Goal: Task Accomplishment & Management: Manage account settings

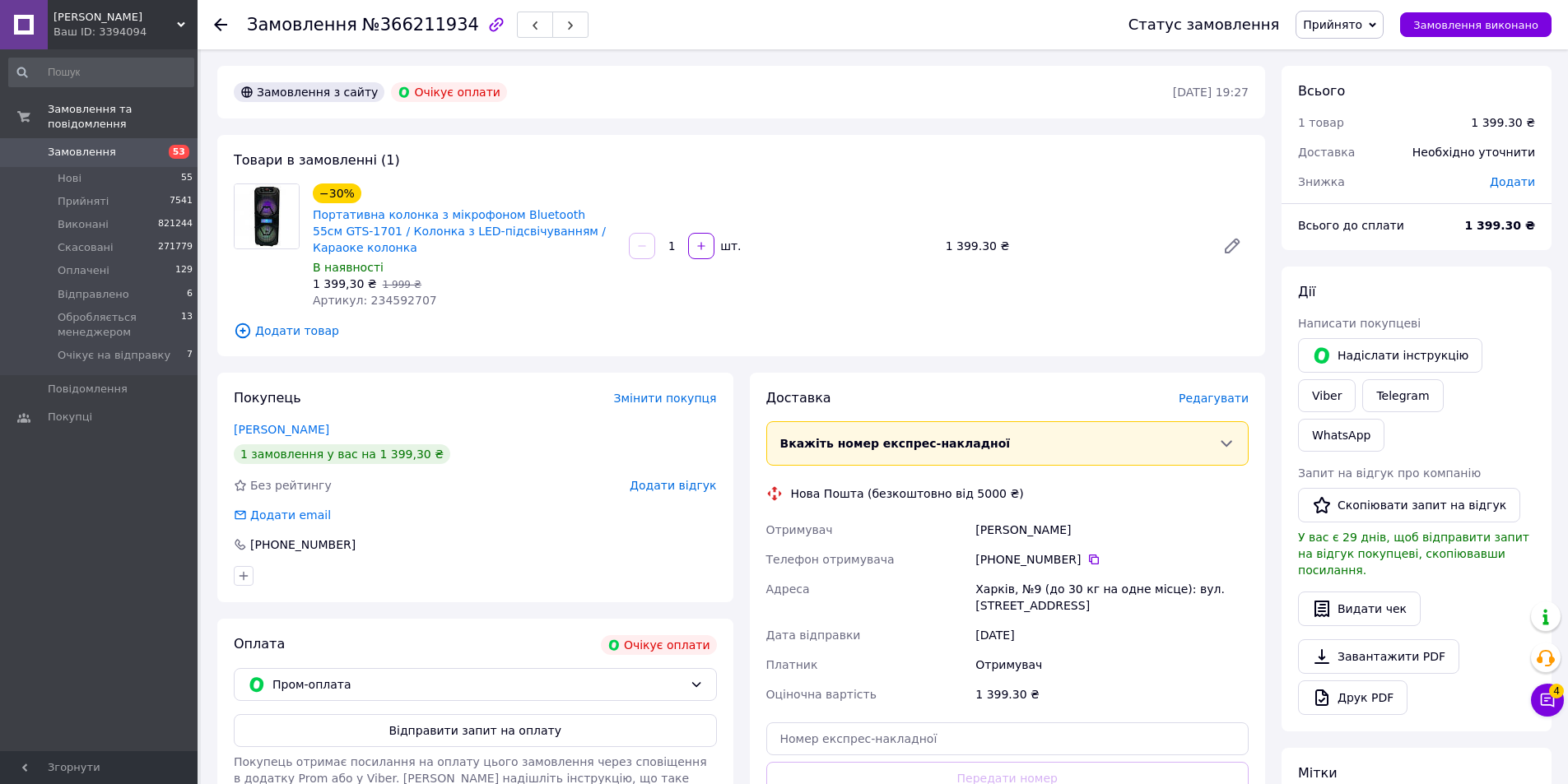
scroll to position [283, 0]
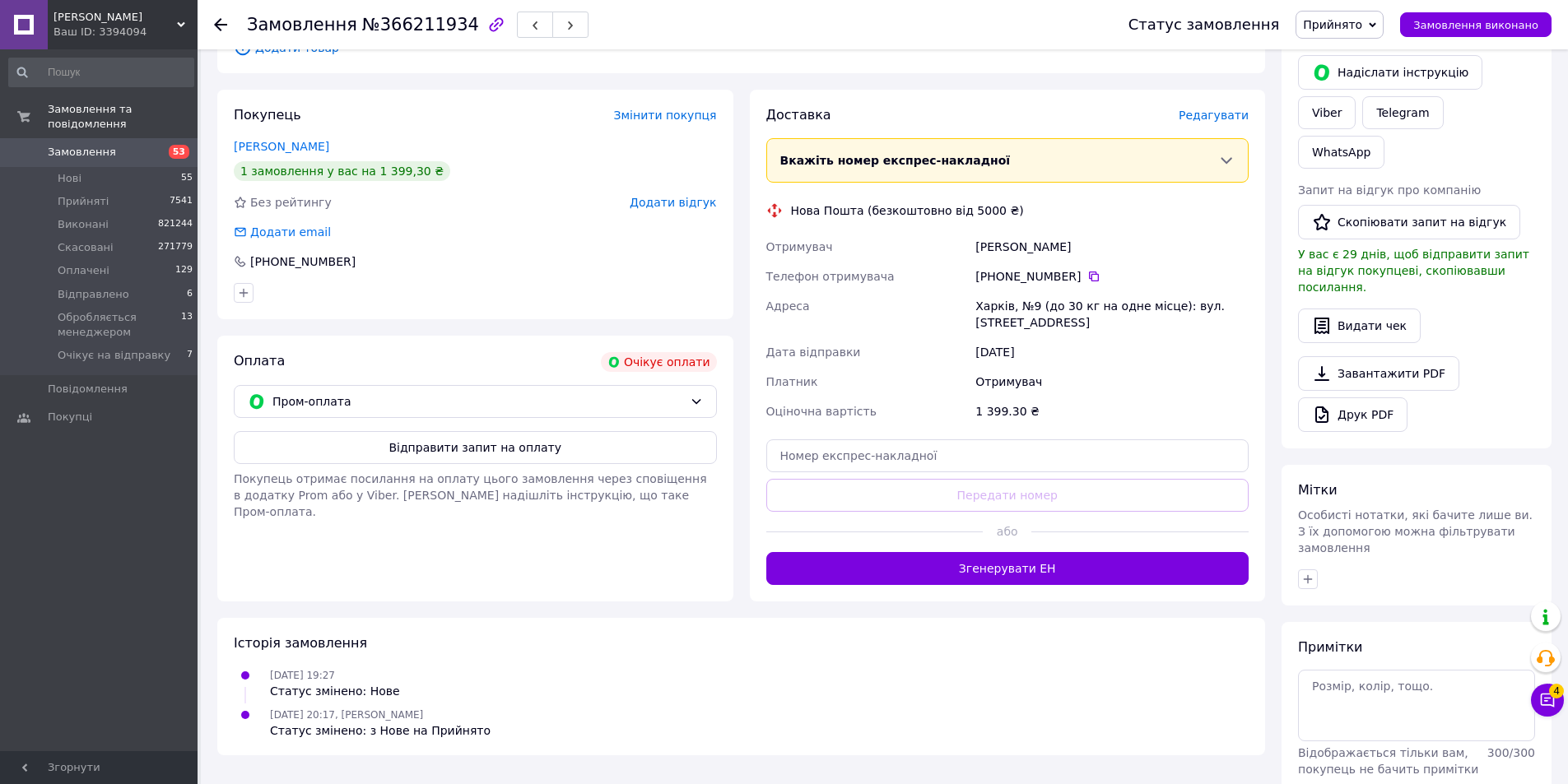
click at [178, 23] on icon at bounding box center [180, 24] width 8 height 8
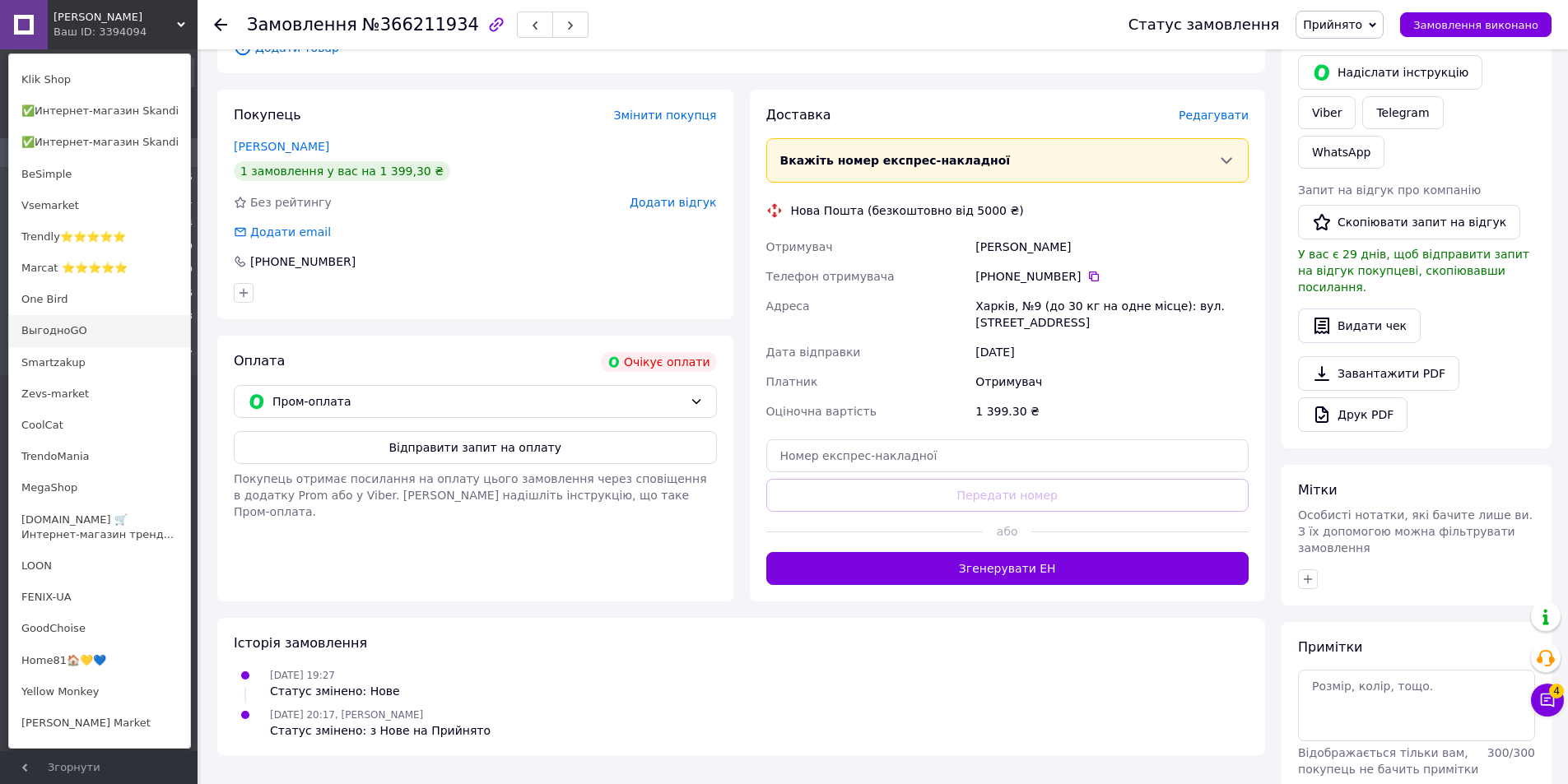
scroll to position [0, 0]
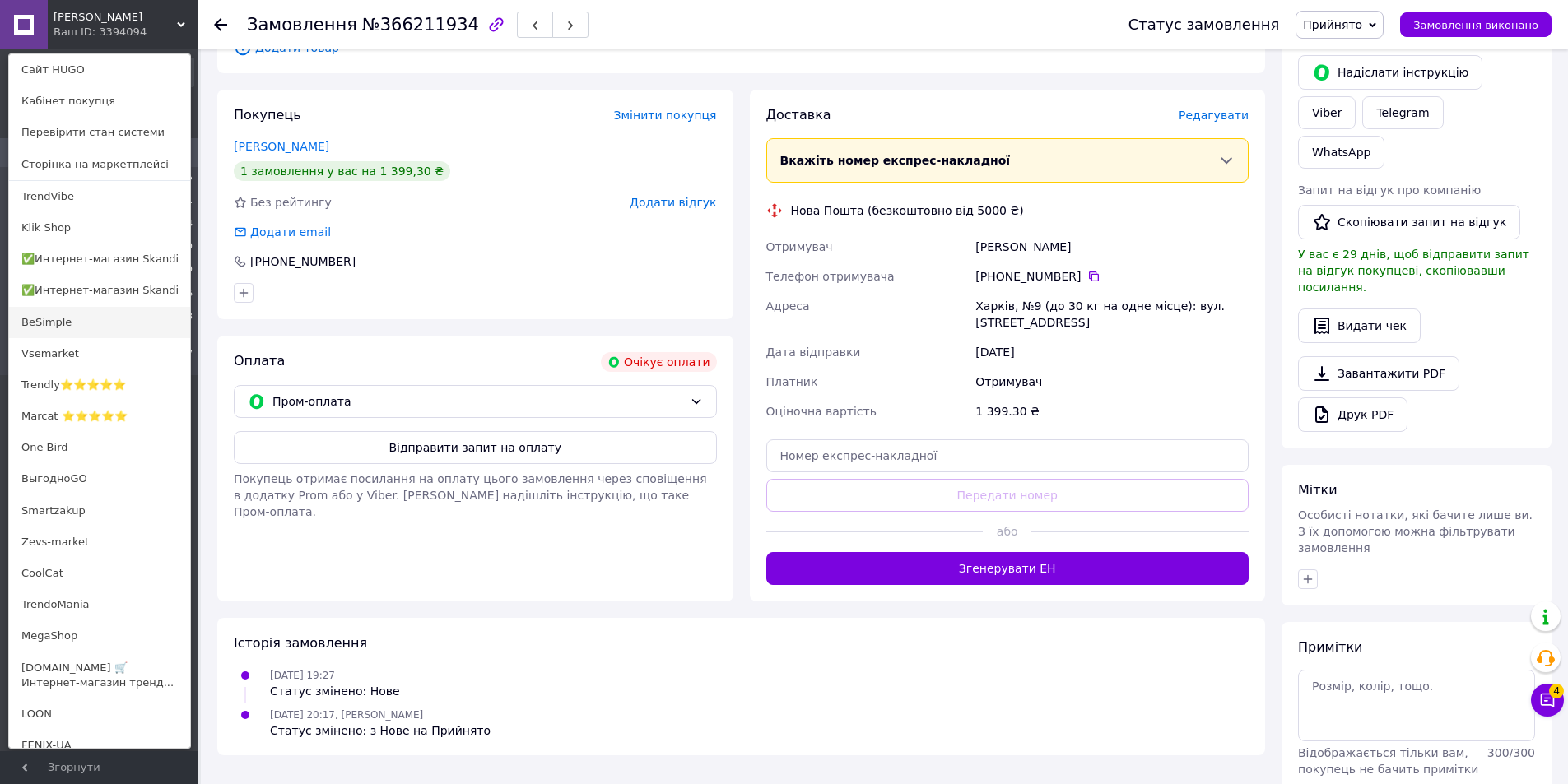
click at [45, 326] on link "BeSimple" at bounding box center [100, 322] width 181 height 32
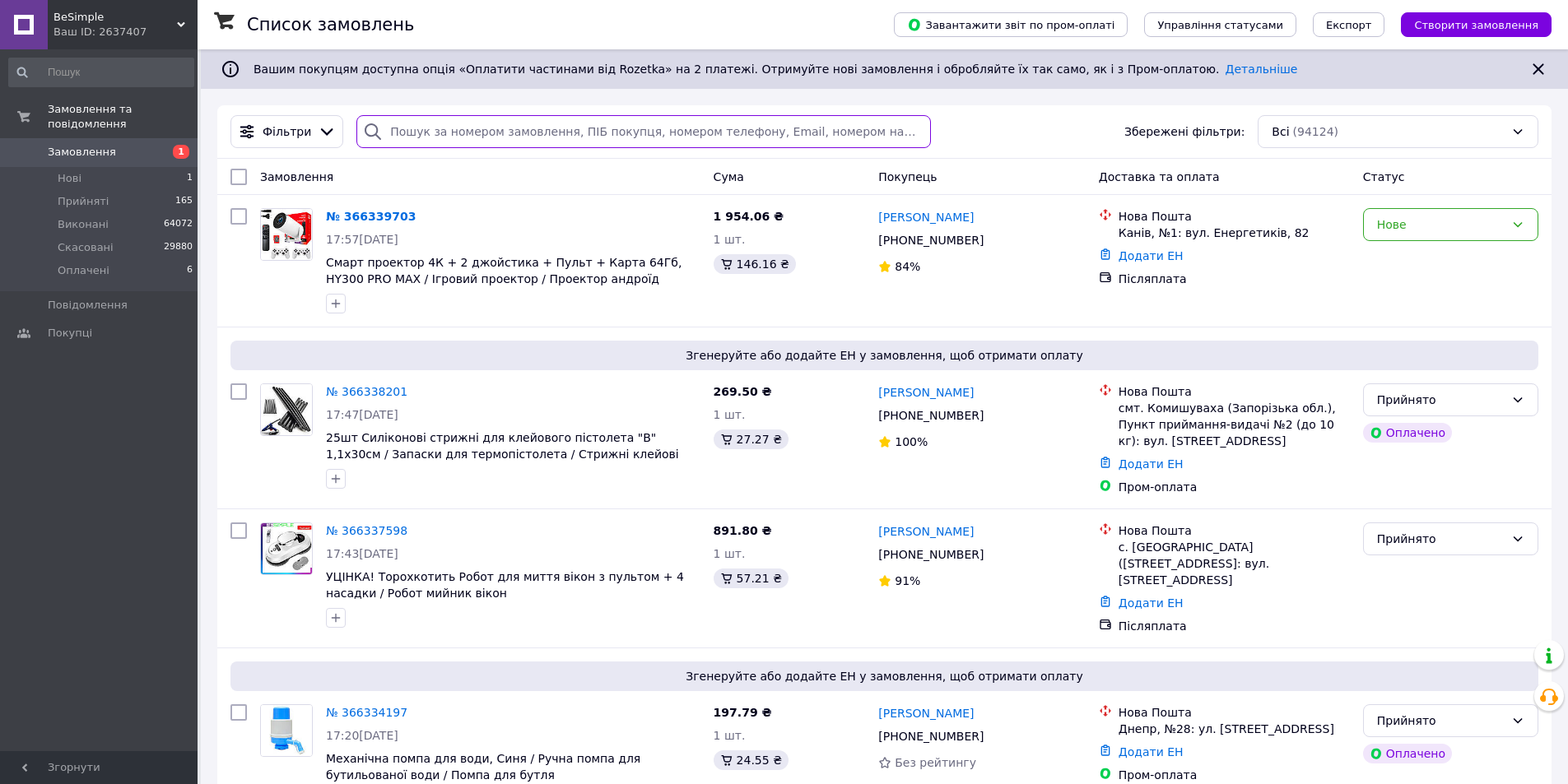
click at [545, 132] on input "search" at bounding box center [642, 131] width 573 height 33
paste input "366242712"
type input "366242712"
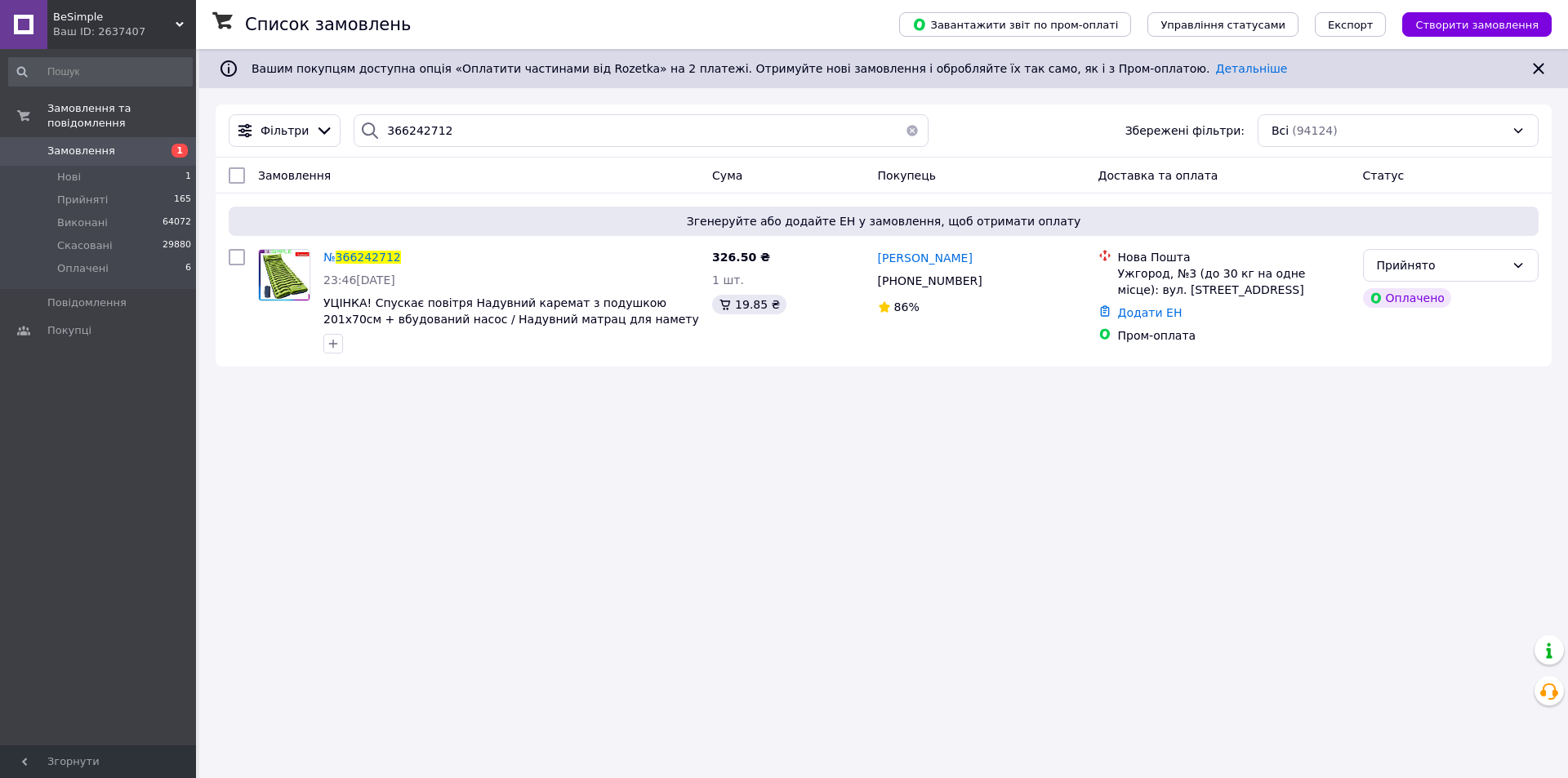
click at [267, 266] on img at bounding box center [284, 275] width 50 height 50
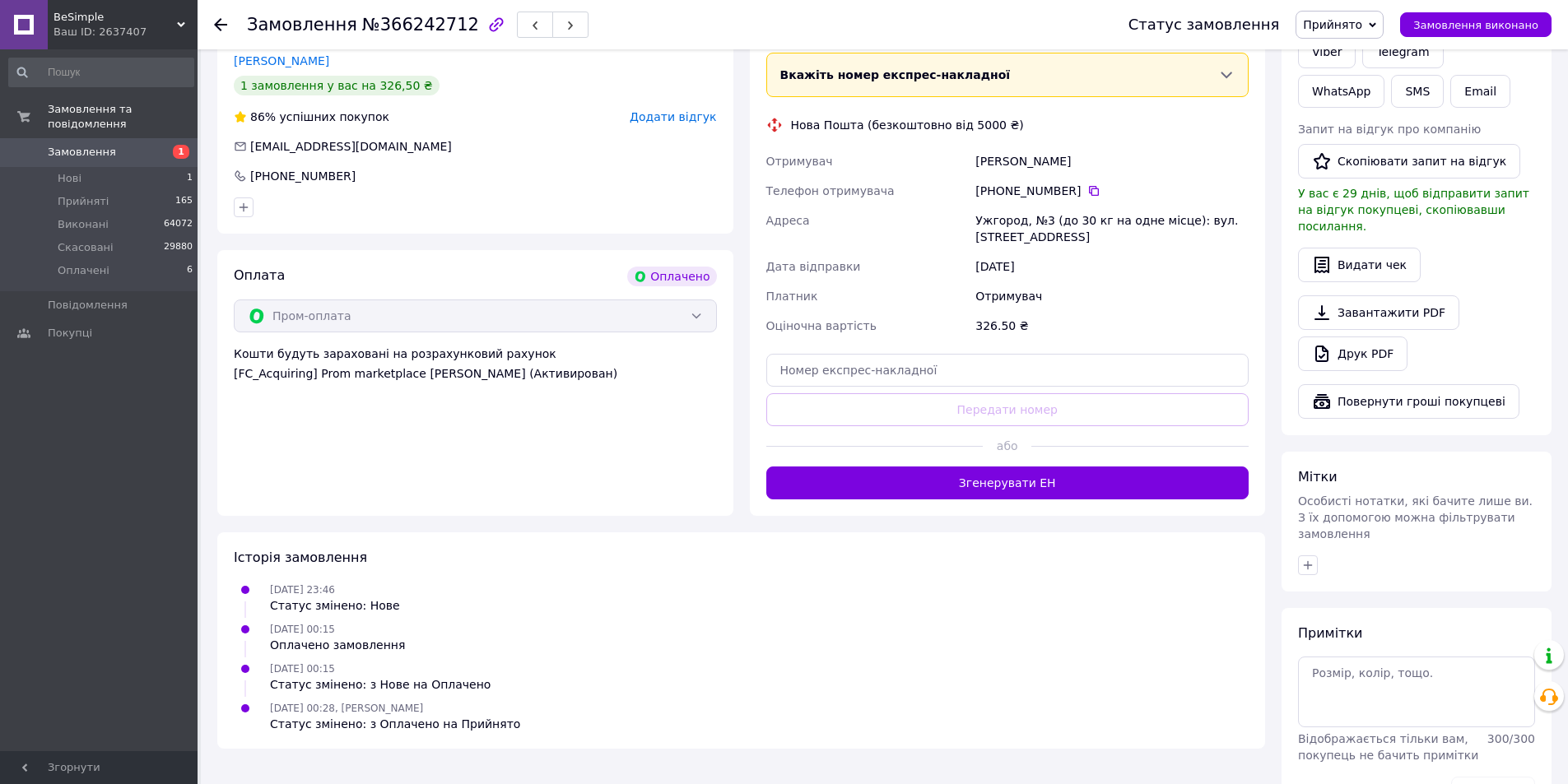
scroll to position [804, 0]
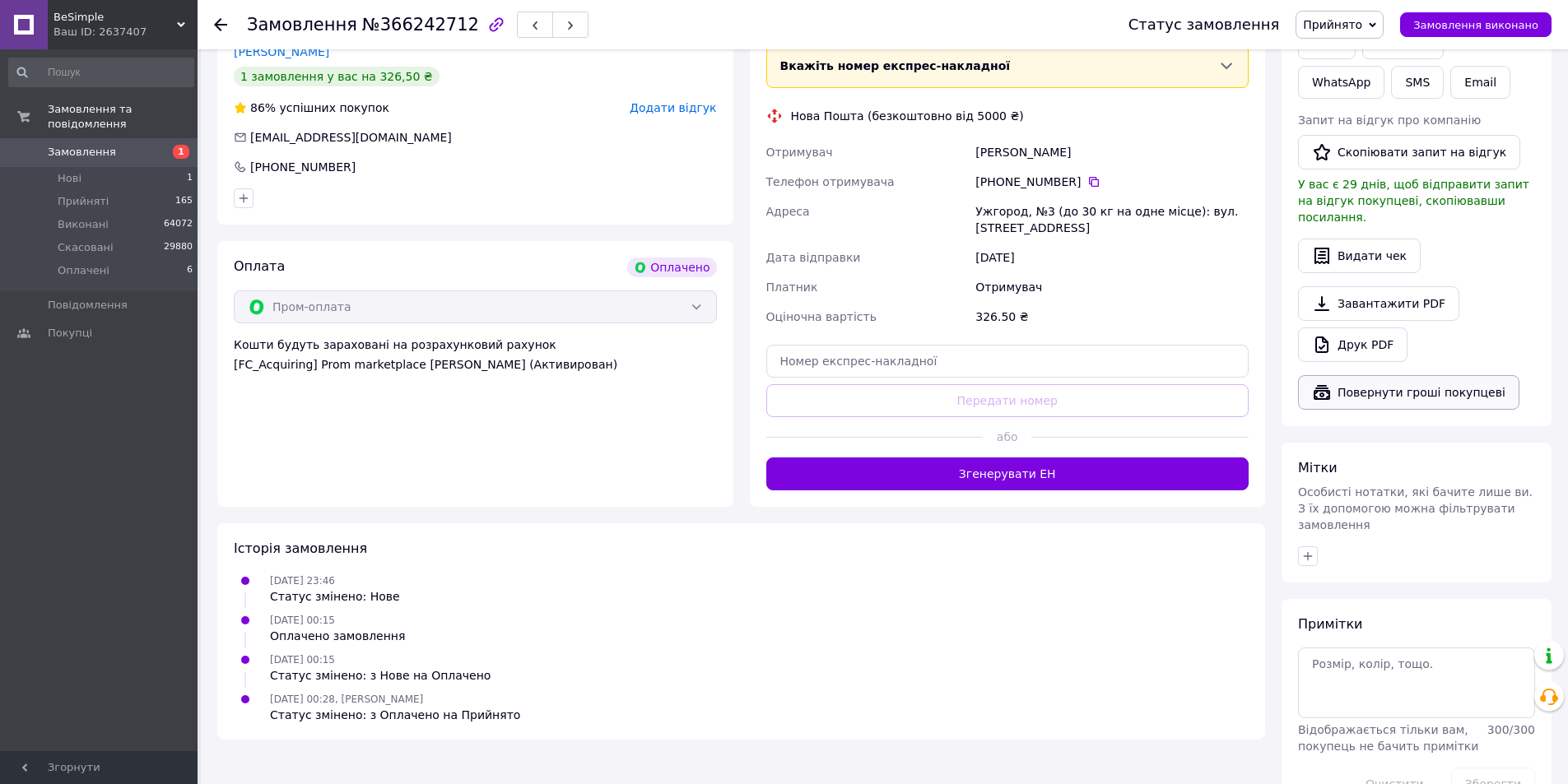
click at [1363, 375] on button "Повернути гроші покупцеві" at bounding box center [1409, 392] width 221 height 34
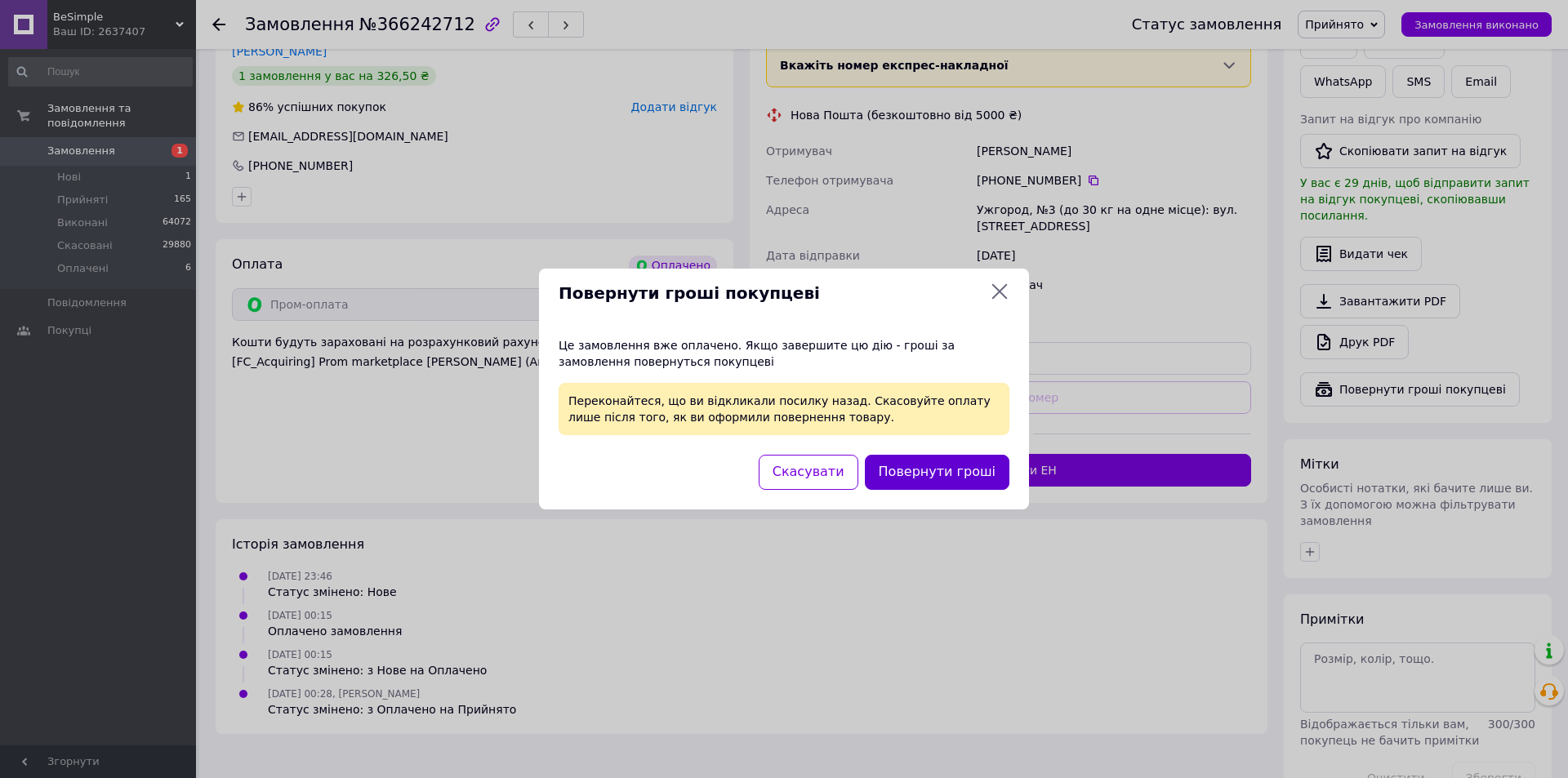
click at [965, 473] on button "Повернути гроші" at bounding box center [936, 472] width 145 height 35
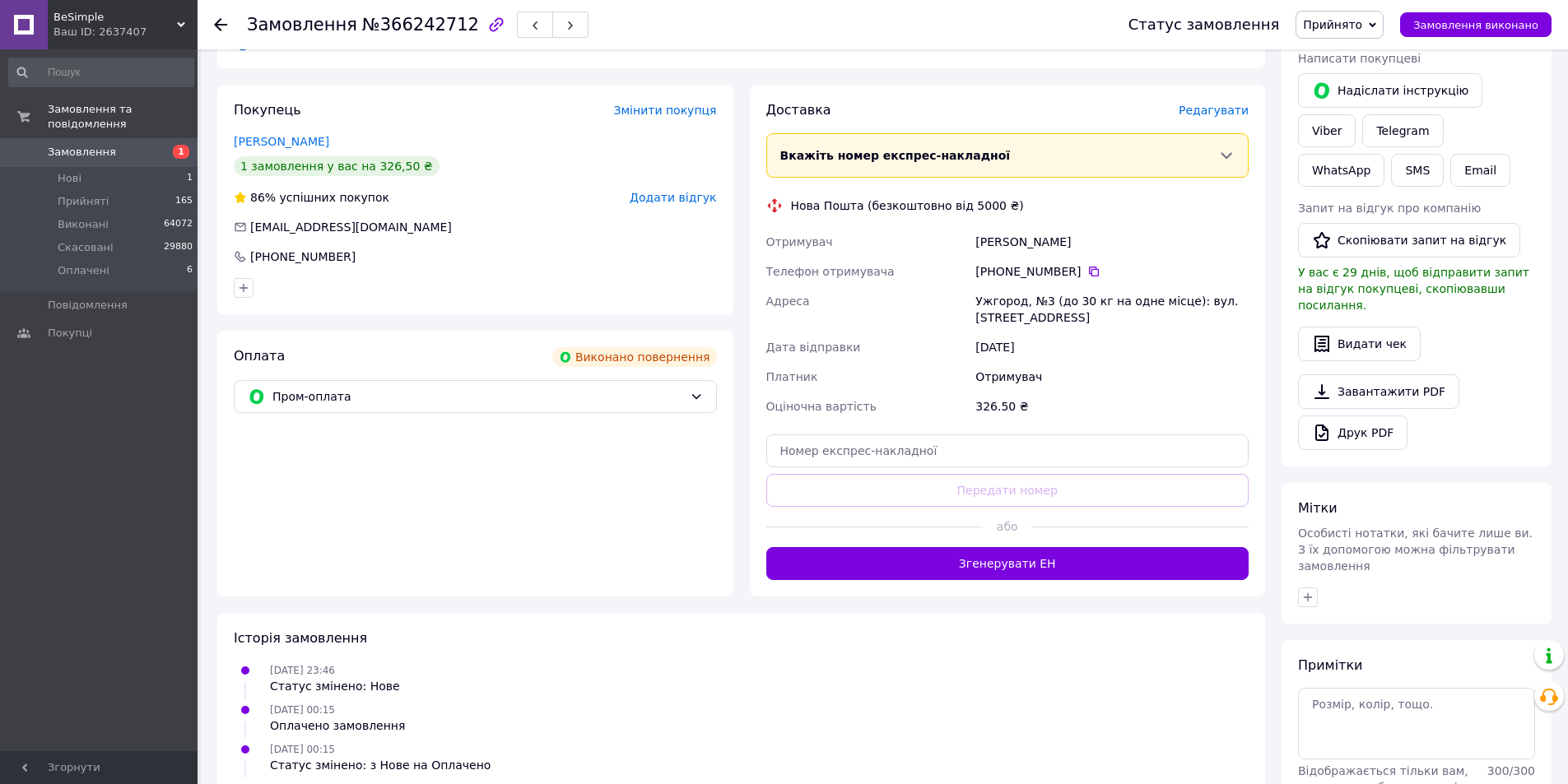
scroll to position [438, 0]
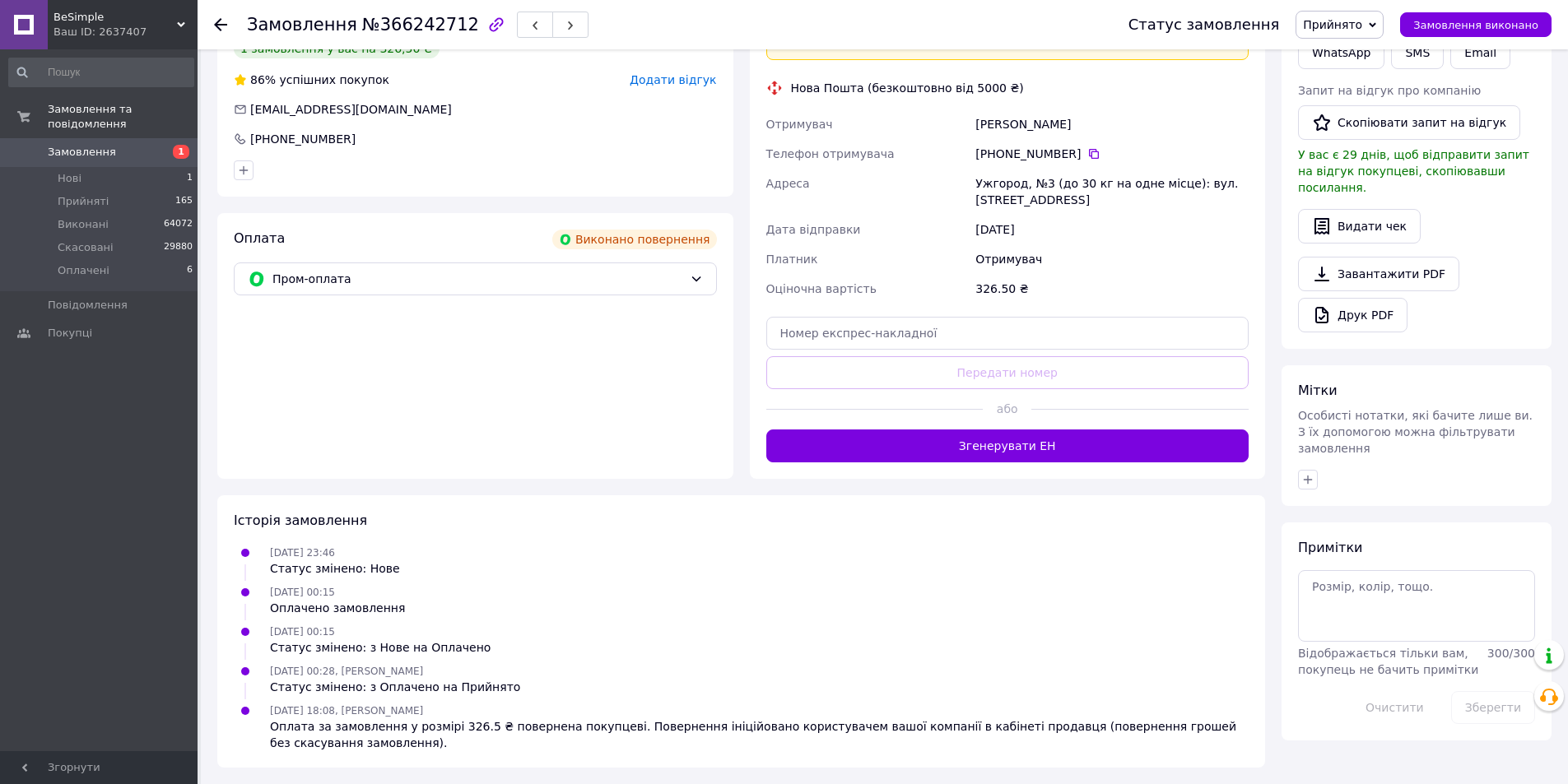
click at [180, 26] on use at bounding box center [180, 24] width 8 height 5
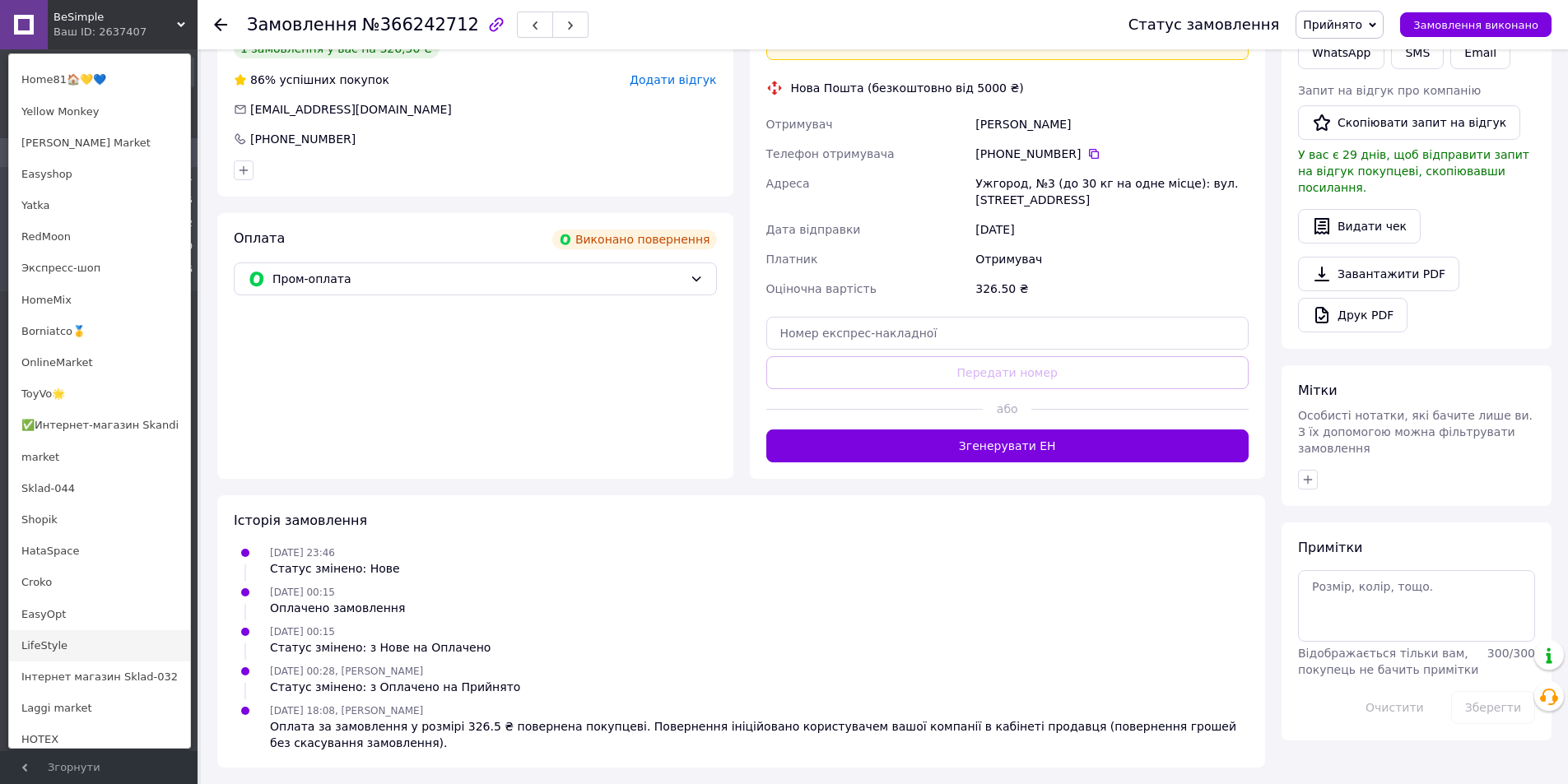
scroll to position [690, 0]
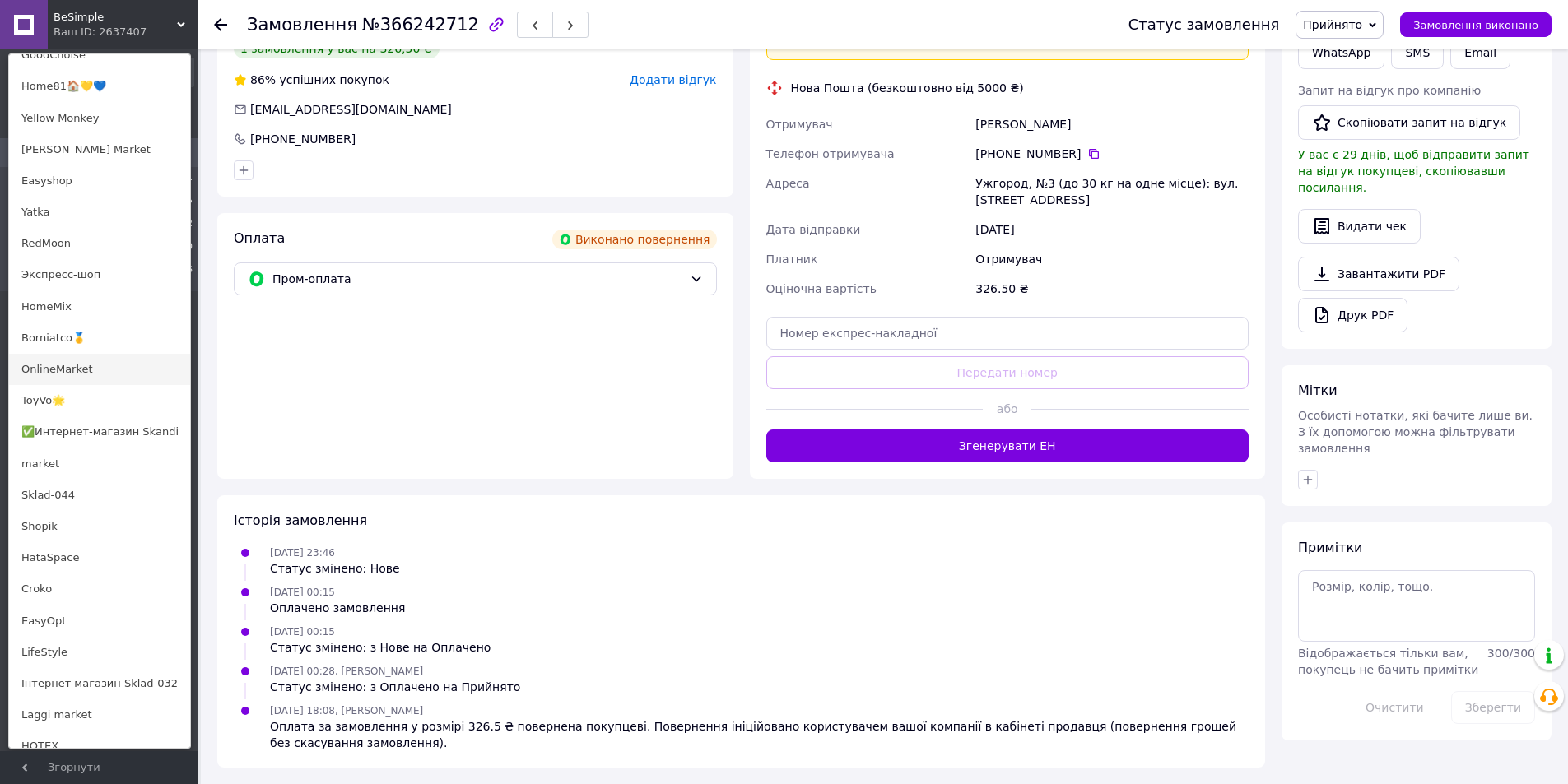
click at [85, 364] on link "OnlineMarket" at bounding box center [100, 369] width 181 height 32
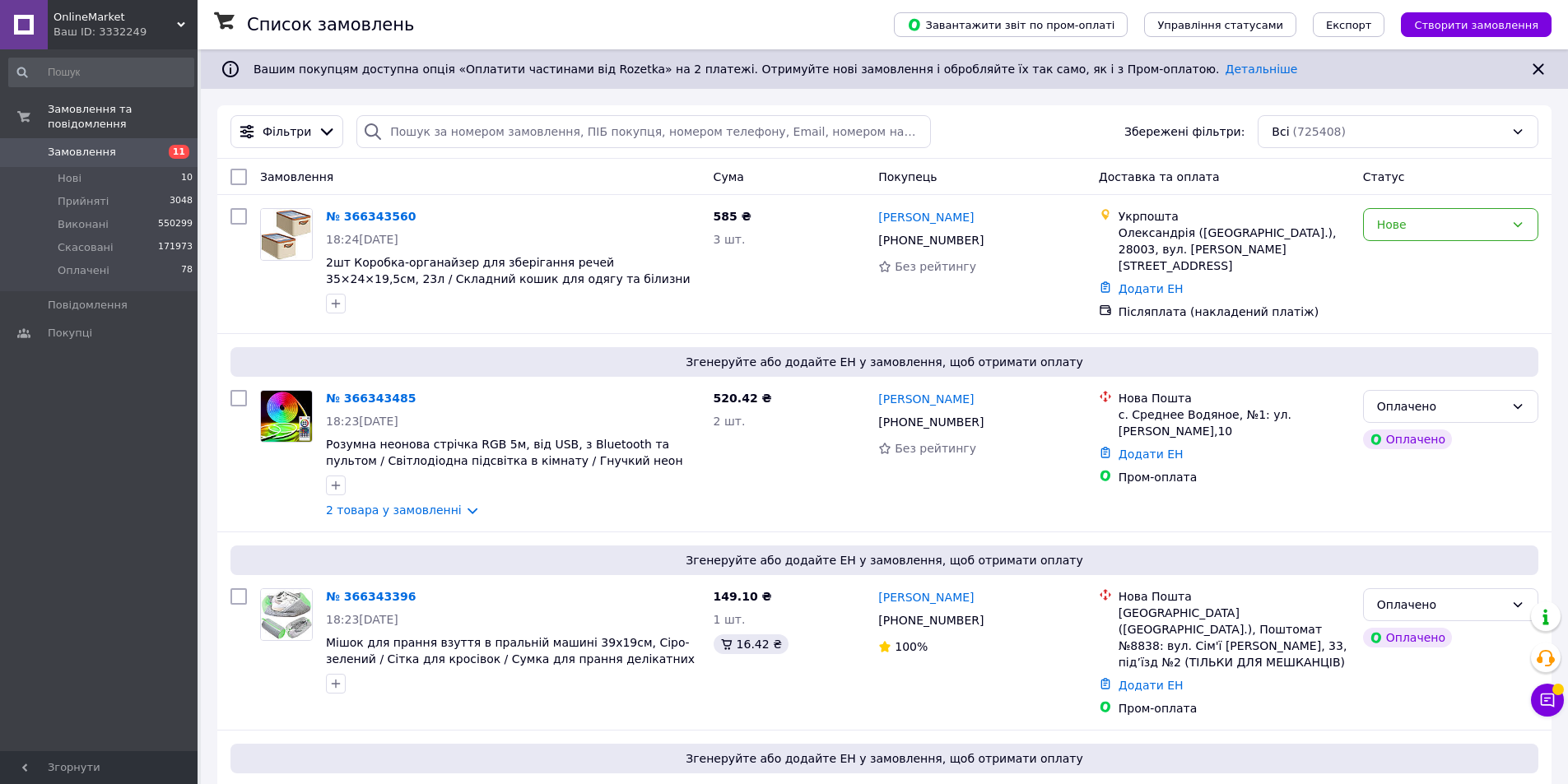
click at [170, 23] on span "OnlineMarket" at bounding box center [115, 17] width 123 height 14
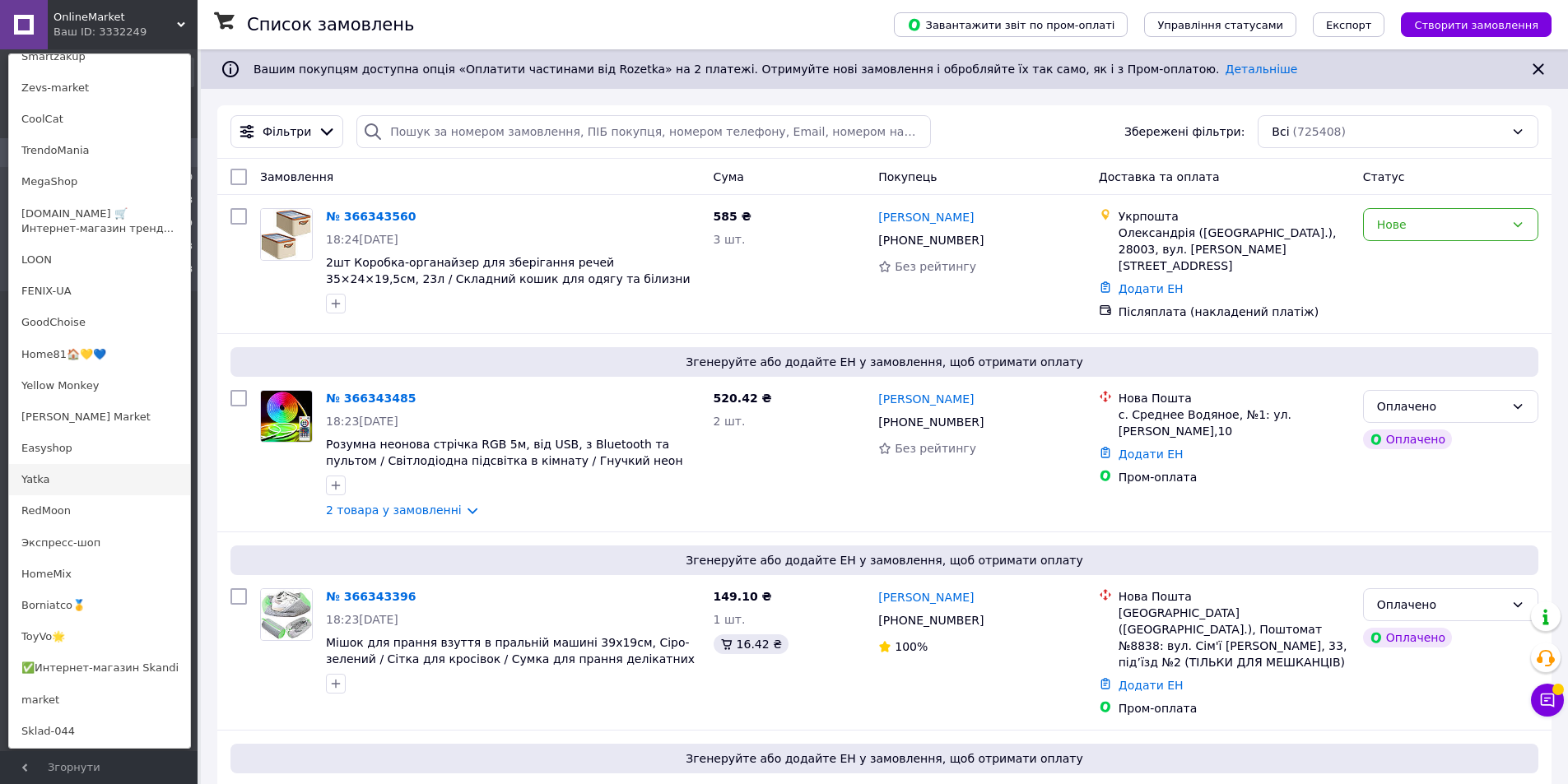
scroll to position [493, 0]
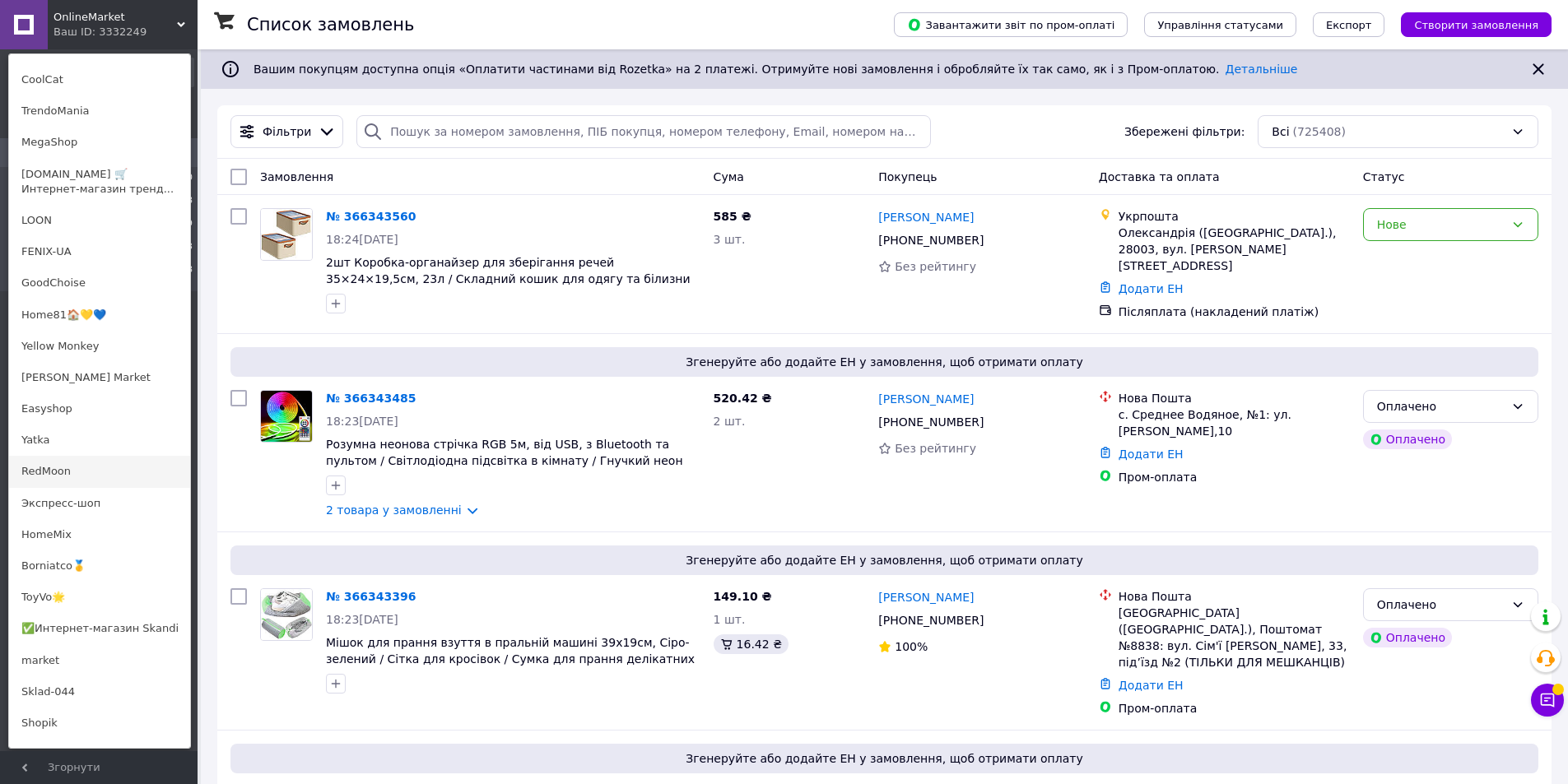
click at [82, 473] on link "RedMoon" at bounding box center [100, 471] width 181 height 32
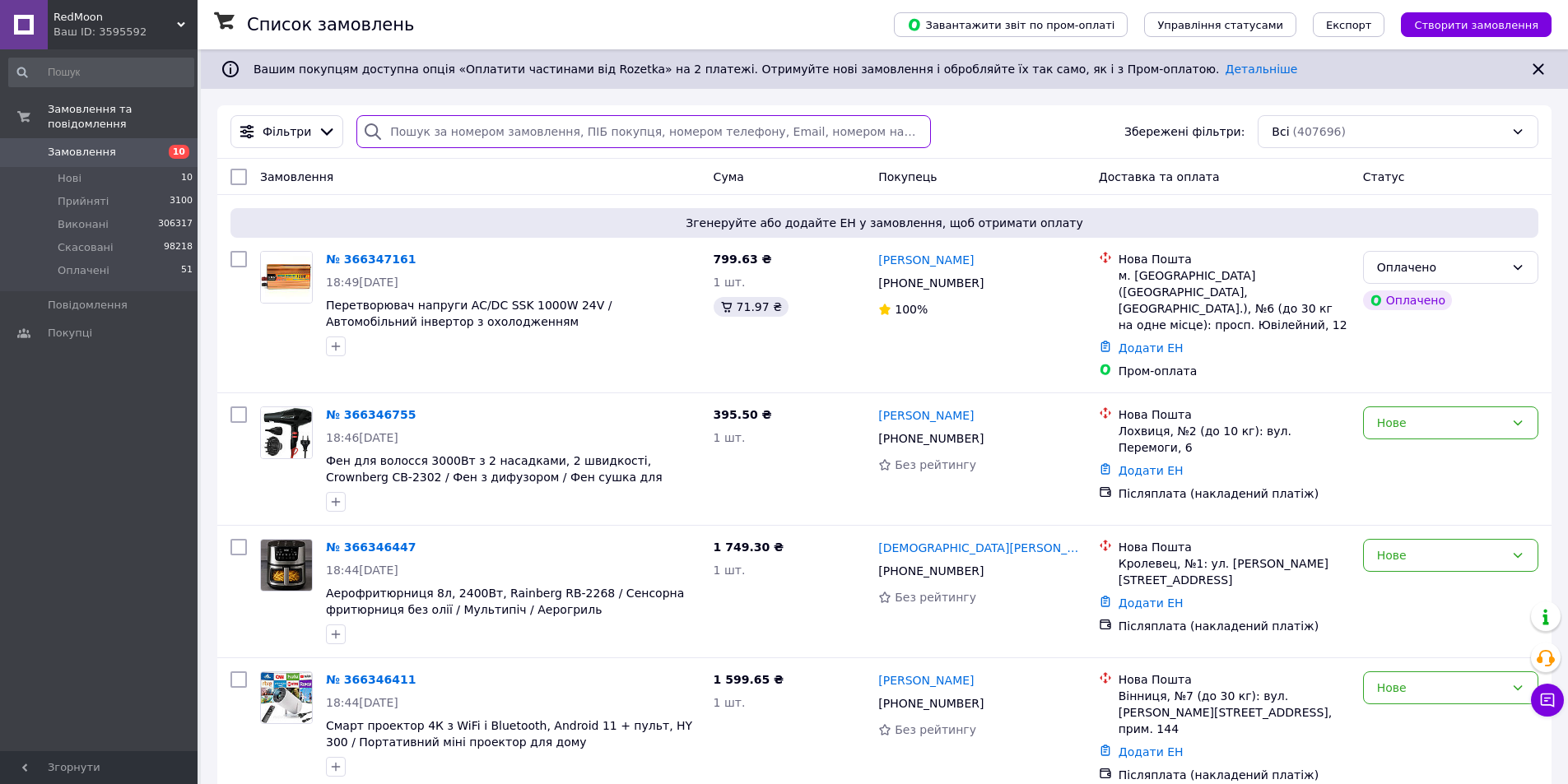
click at [487, 136] on input "search" at bounding box center [642, 131] width 573 height 33
paste input "366229973"
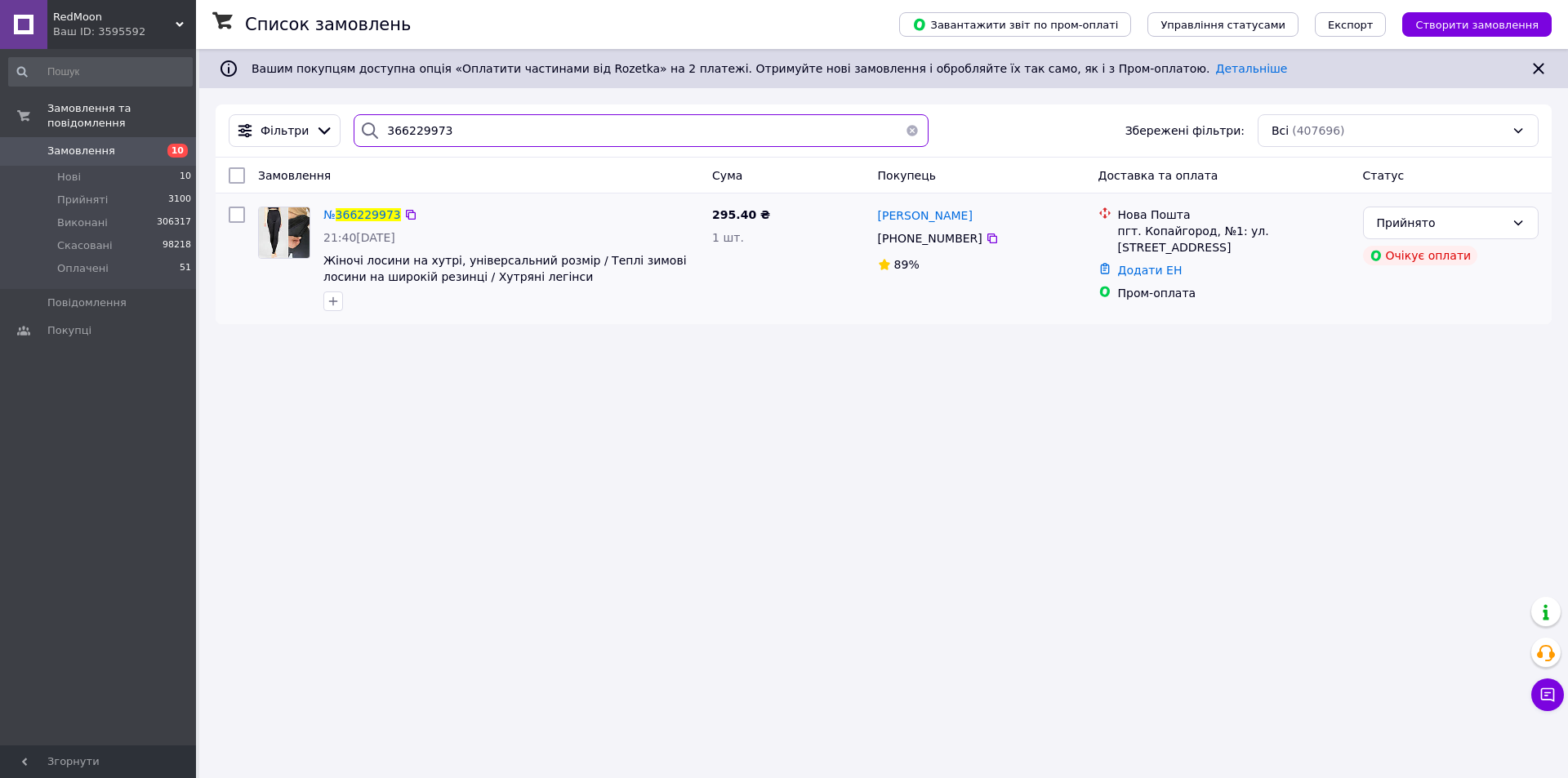
type input "366229973"
click at [291, 231] on img at bounding box center [284, 233] width 50 height 50
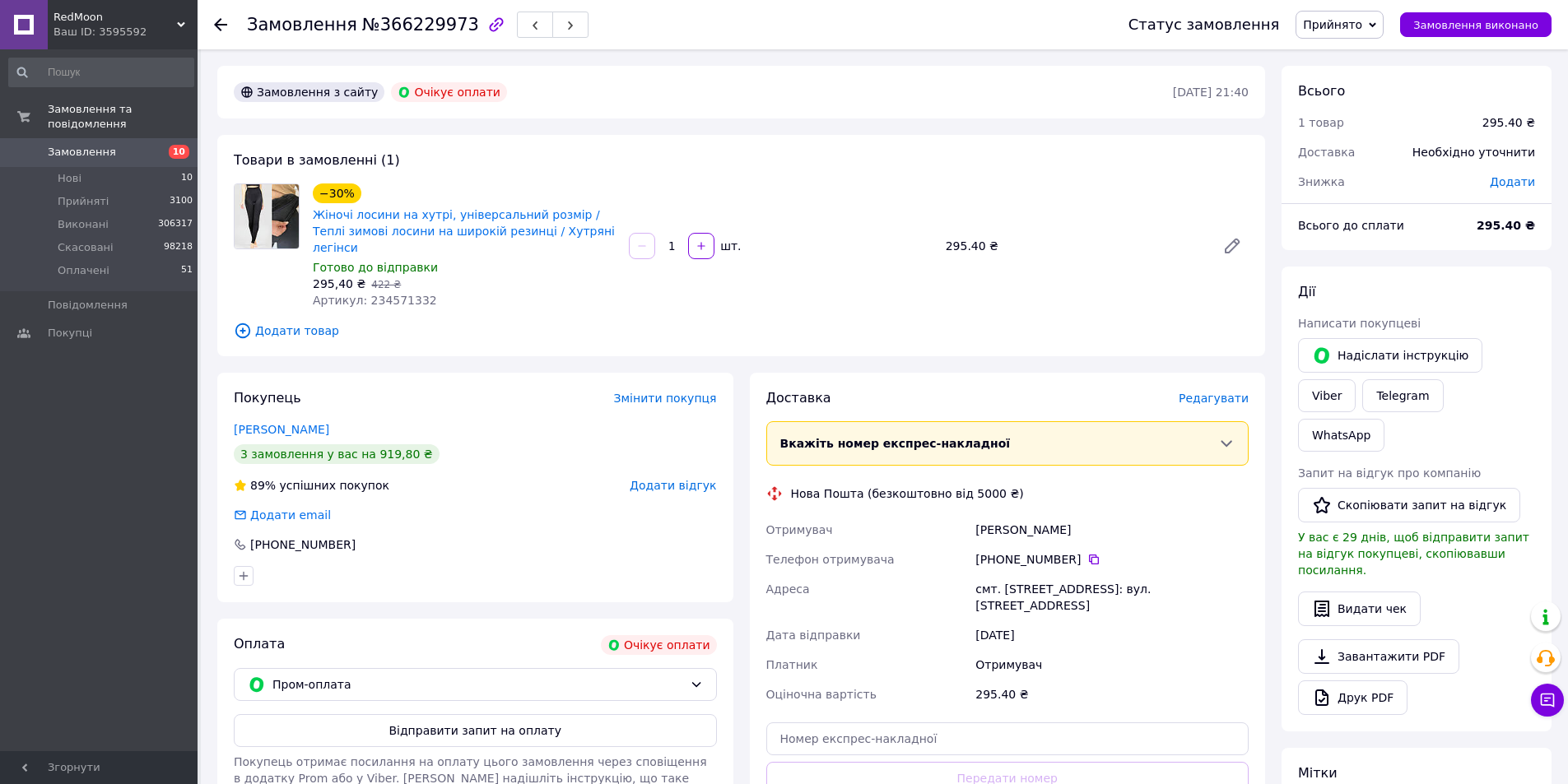
click at [223, 18] on icon at bounding box center [220, 24] width 14 height 14
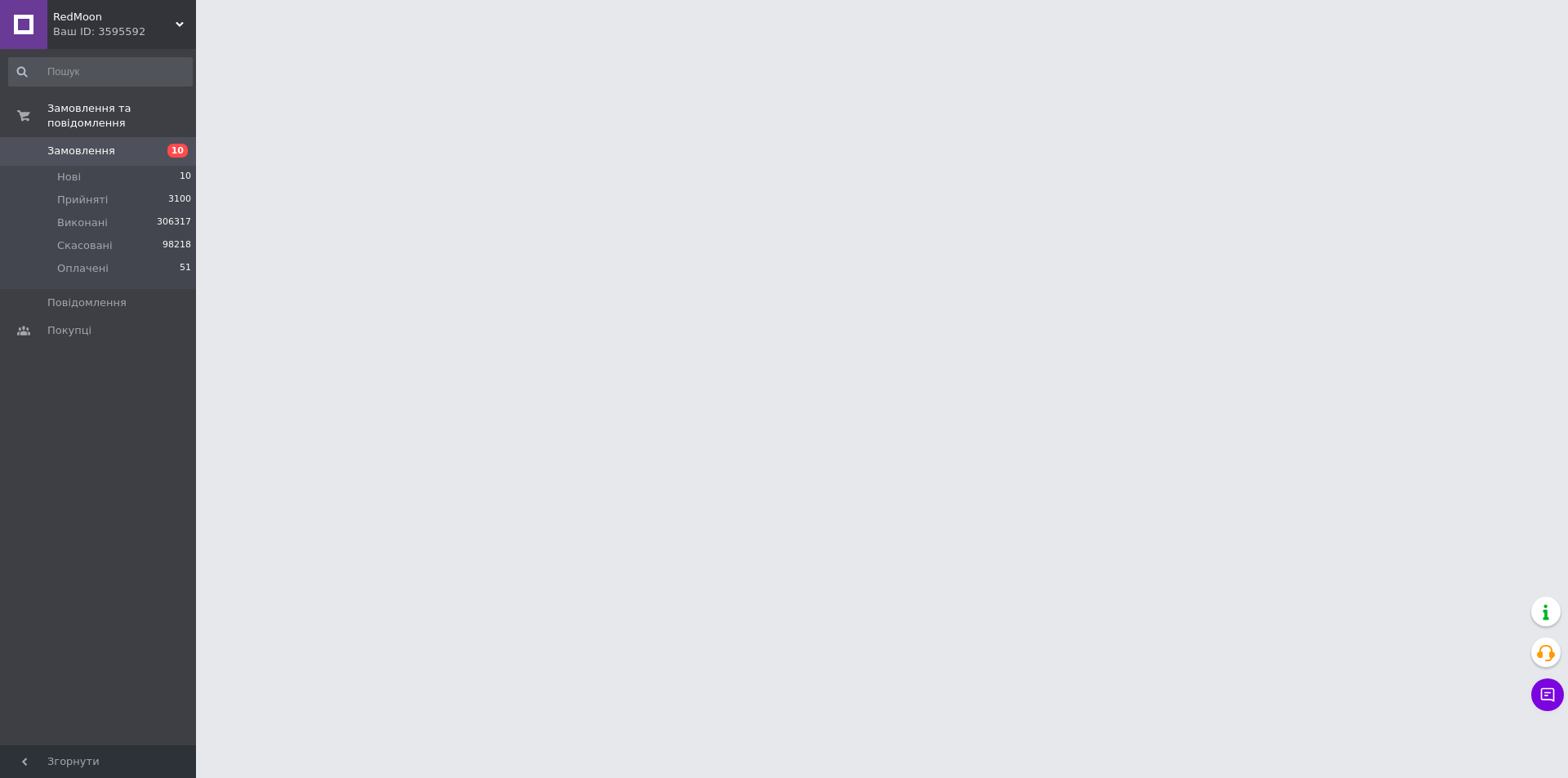
click at [159, 27] on div "Ваш ID: 3595592" at bounding box center [124, 31] width 143 height 14
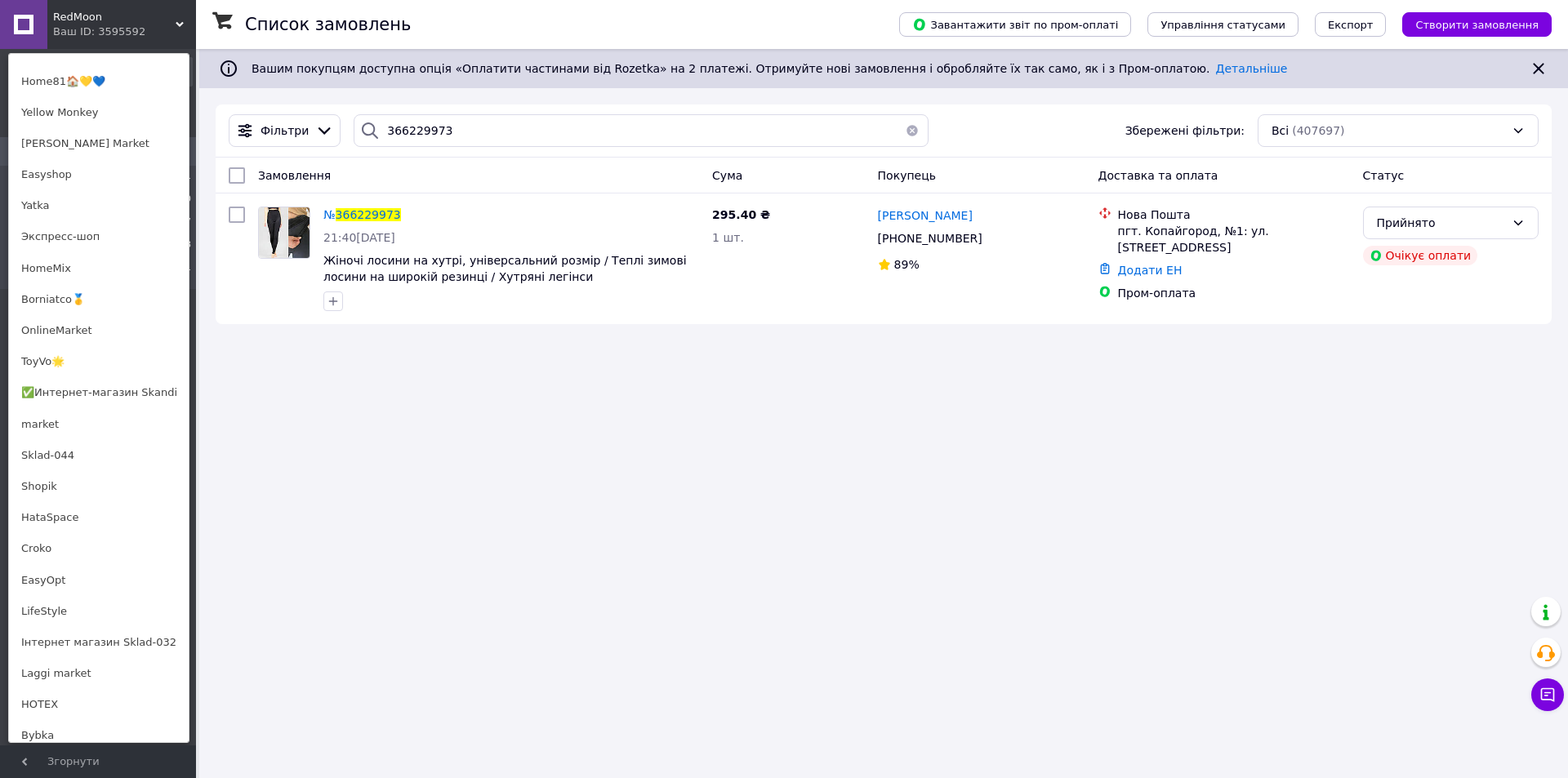
scroll to position [979, 0]
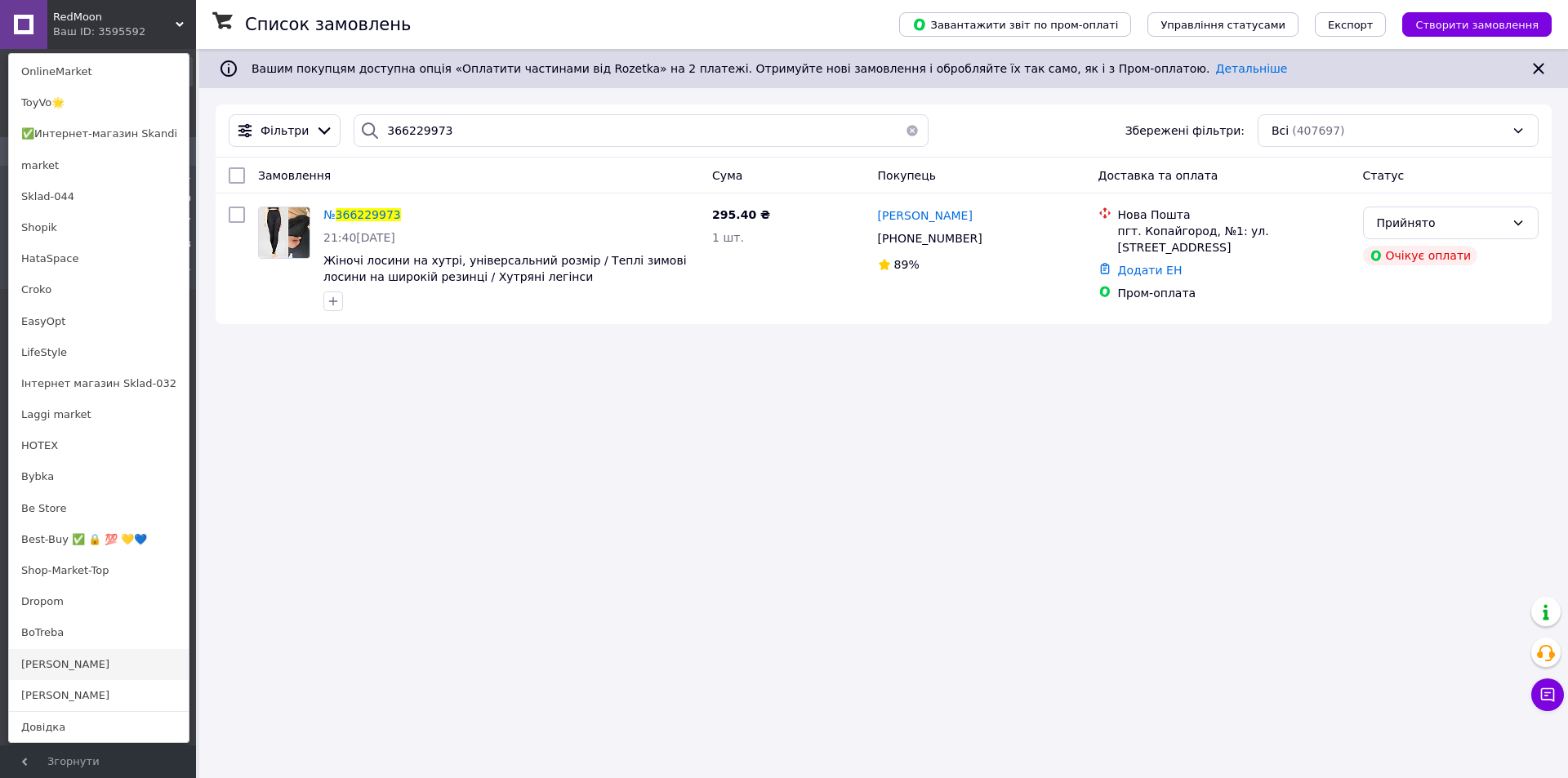
click at [54, 664] on link "[PERSON_NAME]" at bounding box center [99, 664] width 180 height 31
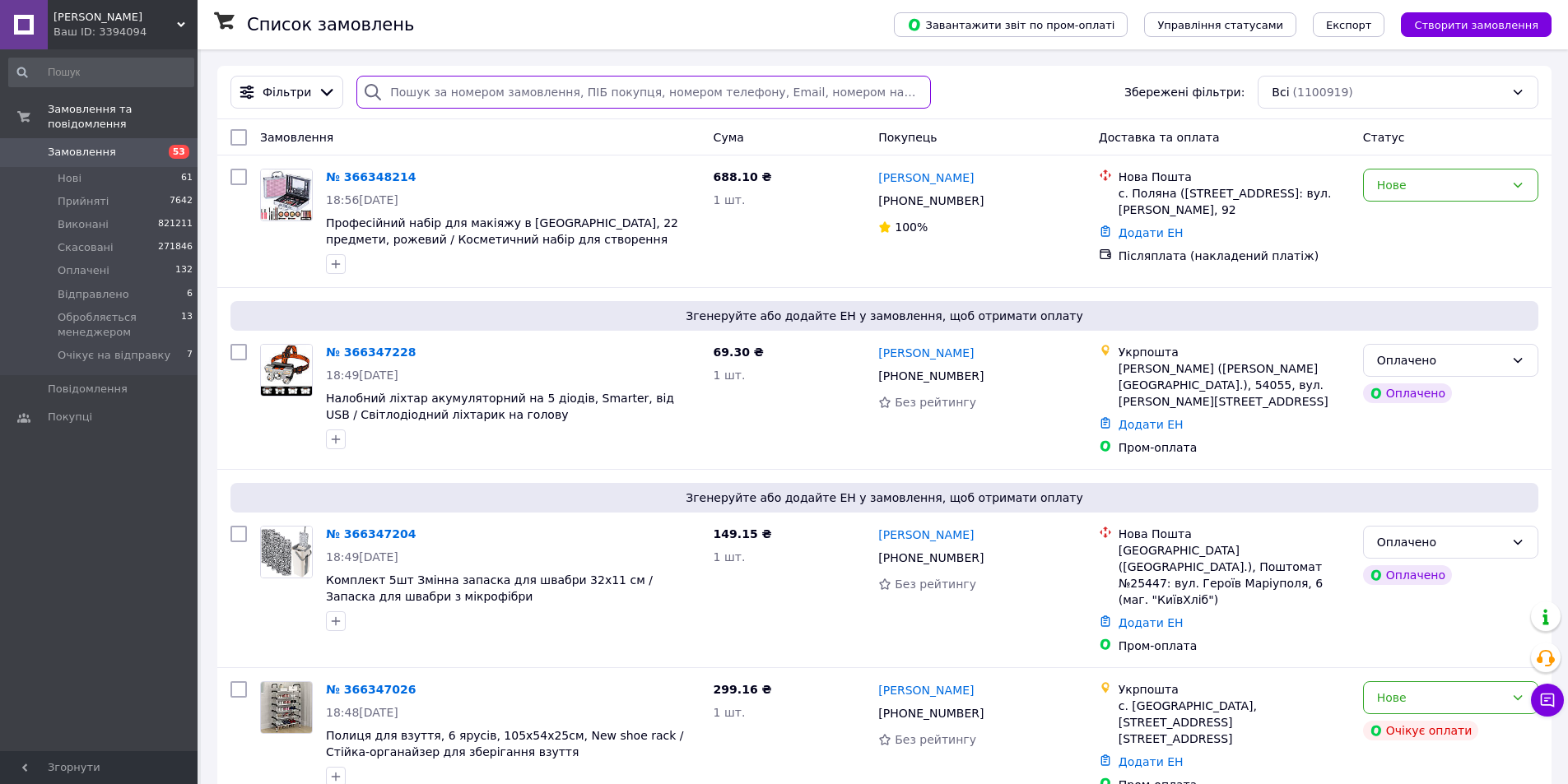
click at [555, 89] on input "search" at bounding box center [642, 92] width 573 height 33
paste input "366228332"
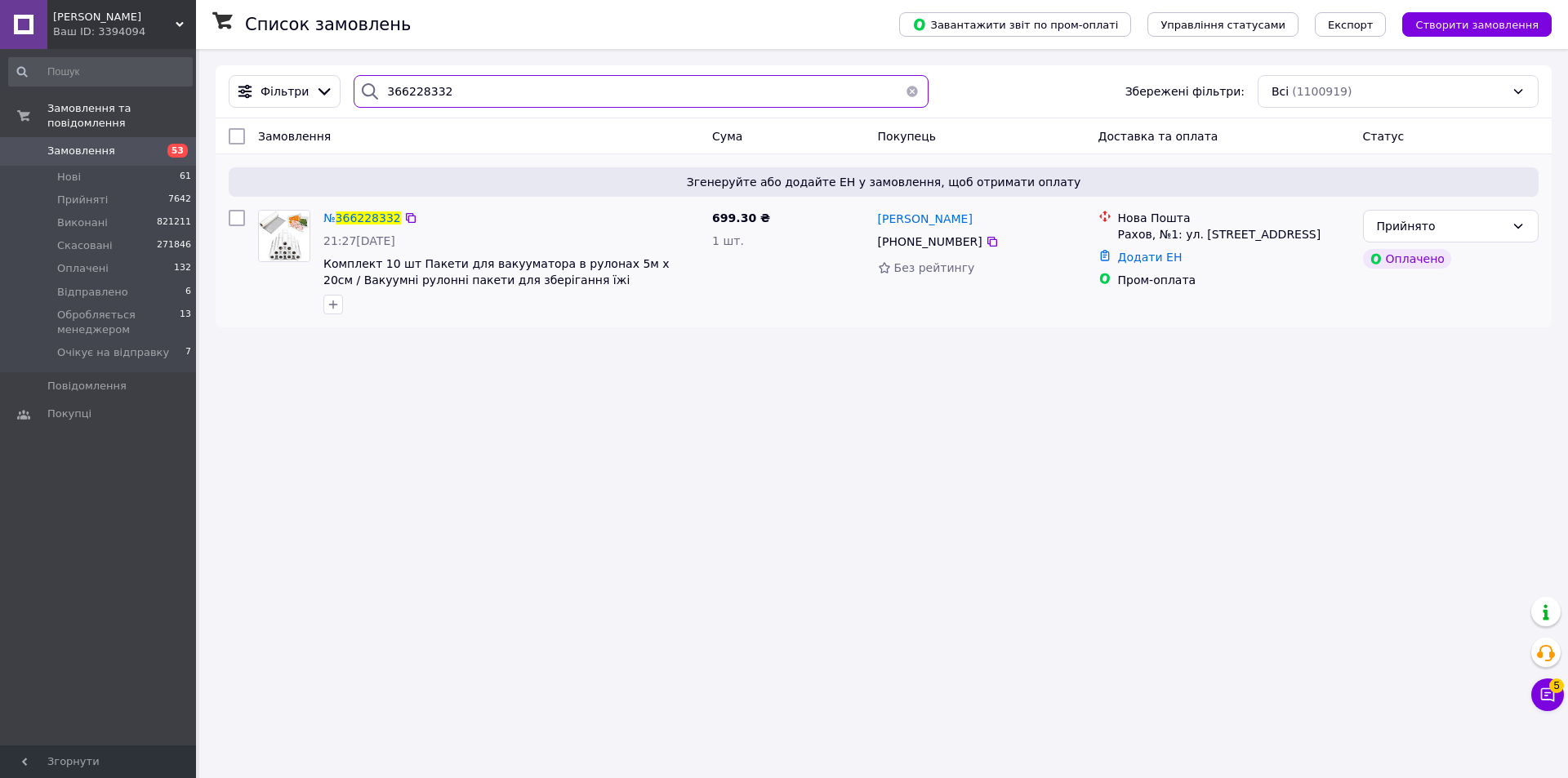
type input "366228332"
click at [277, 248] on img at bounding box center [284, 235] width 50 height 50
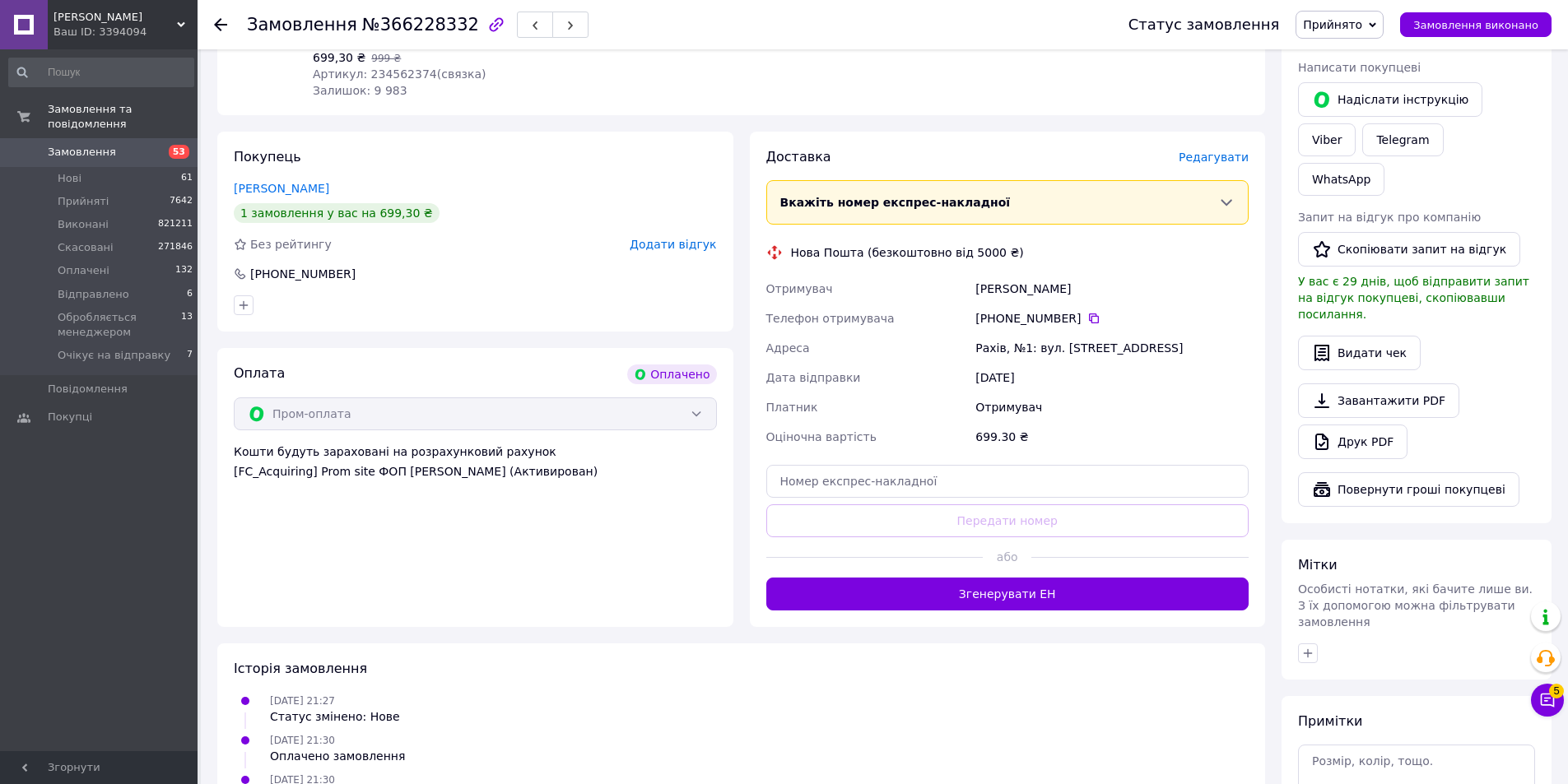
scroll to position [709, 0]
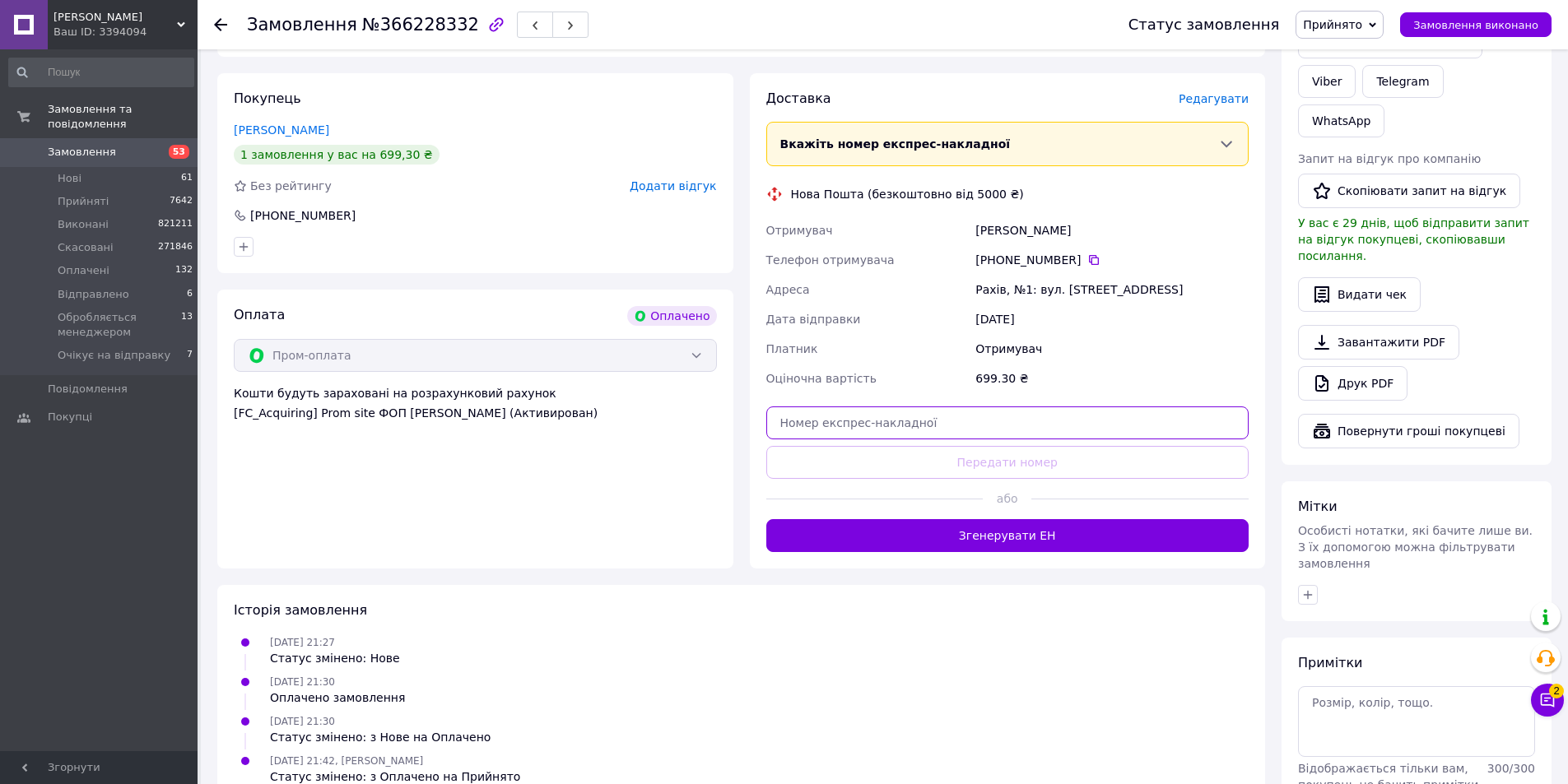
click at [870, 406] on input "text" at bounding box center [1007, 423] width 483 height 33
paste input "20451269232043"
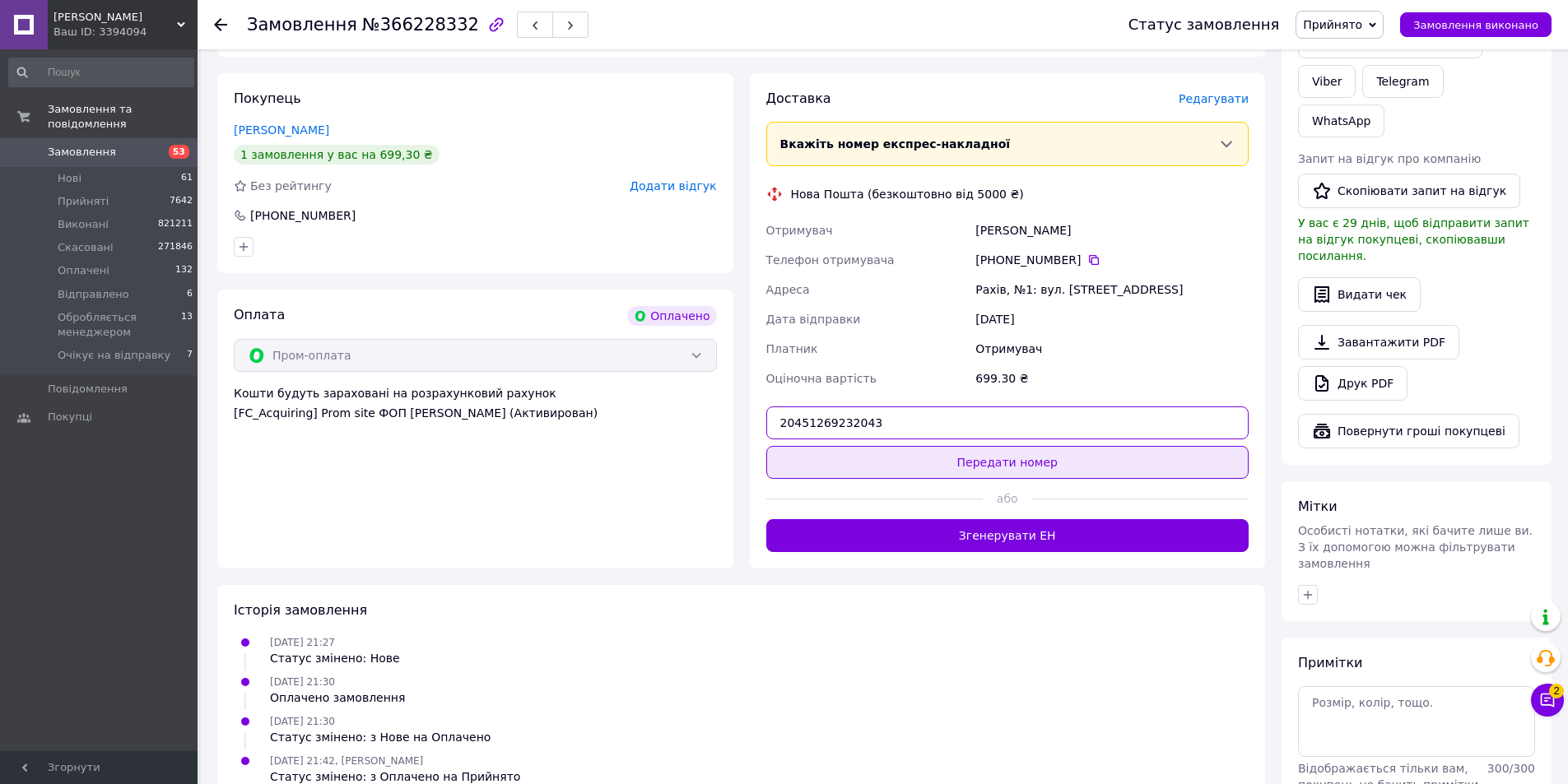
type input "20451269232043"
click at [929, 446] on button "Передати номер" at bounding box center [1007, 463] width 483 height 33
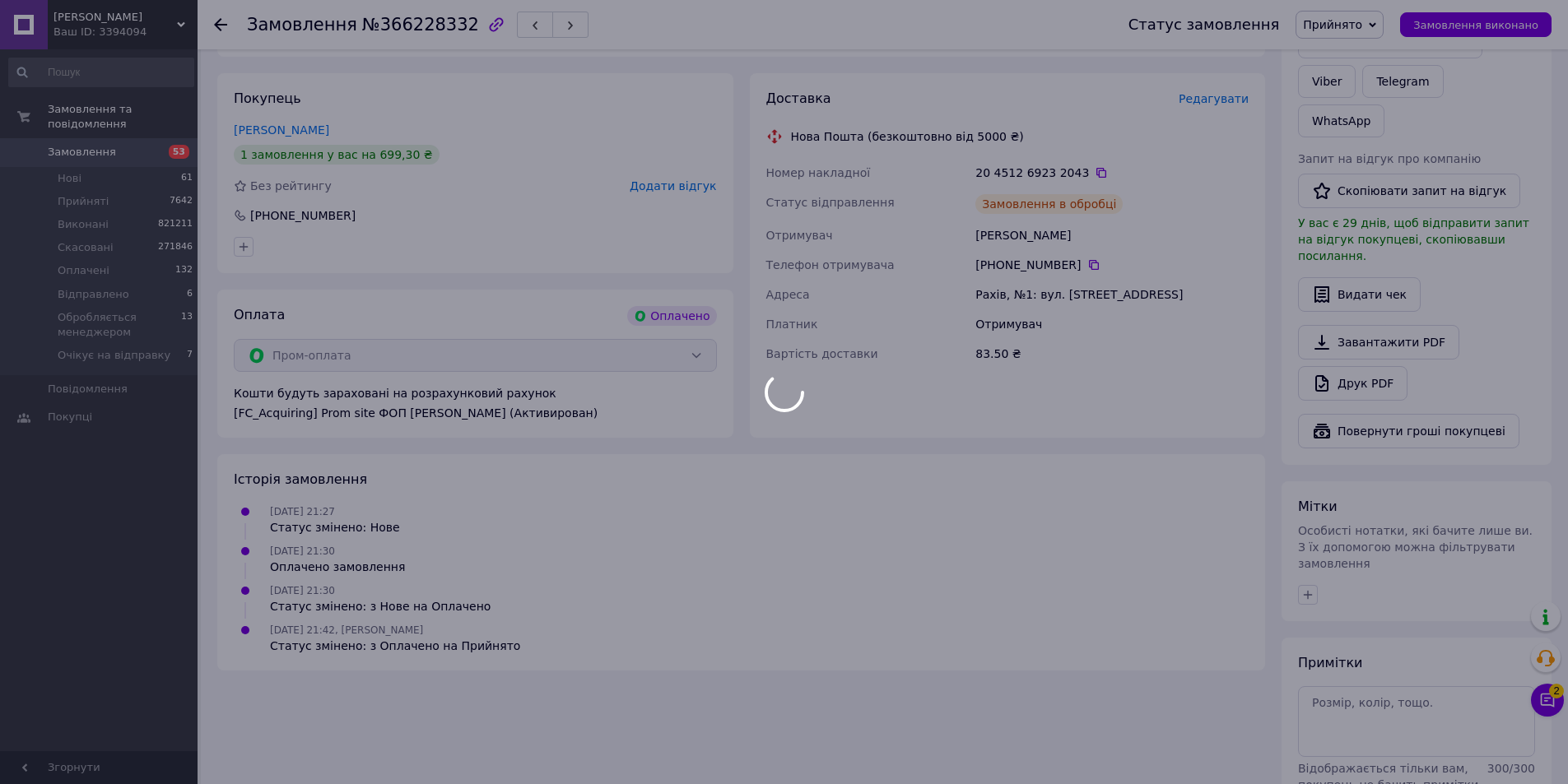
scroll to position [708, 0]
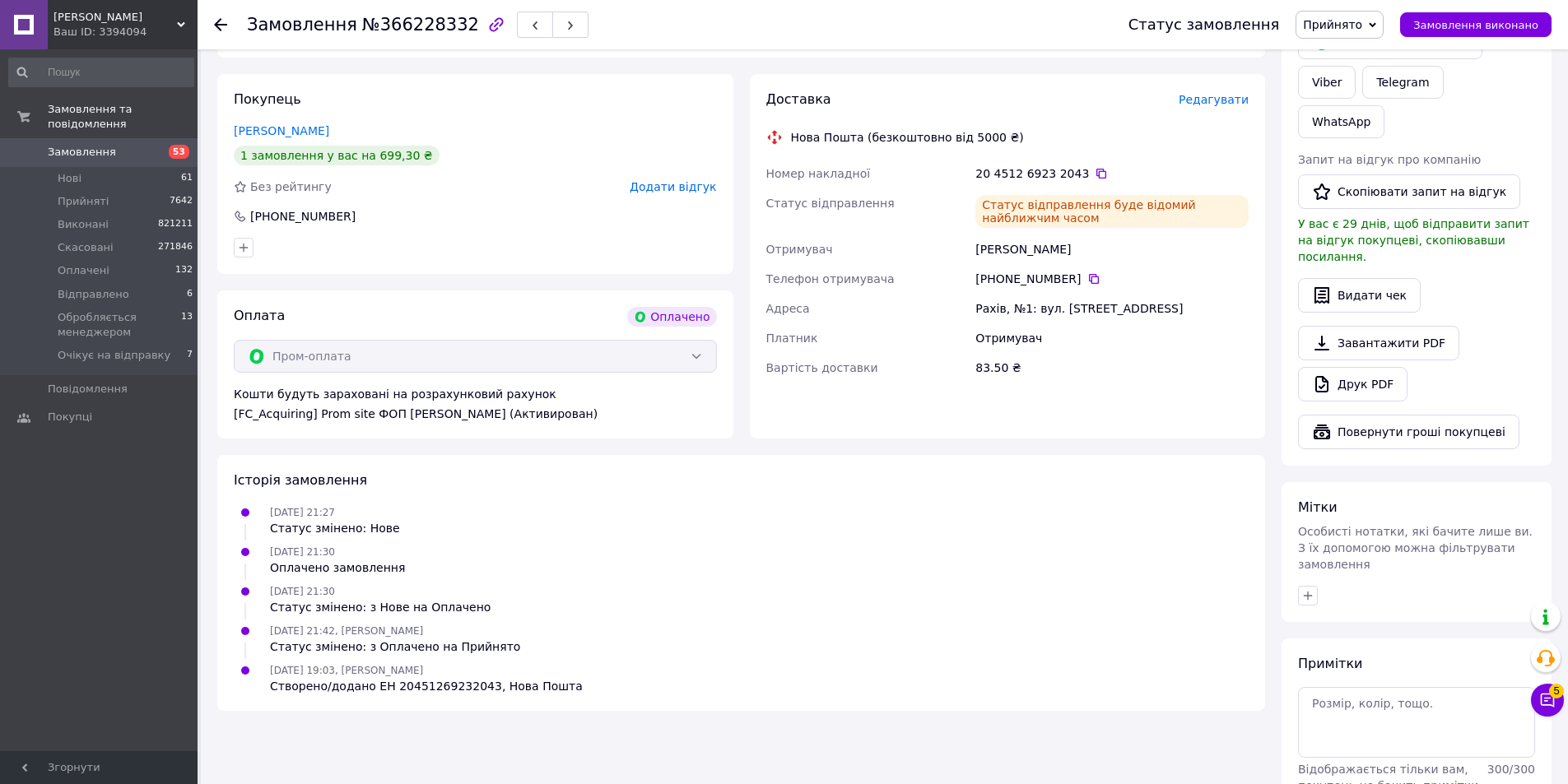
click at [218, 23] on icon at bounding box center [220, 24] width 14 height 14
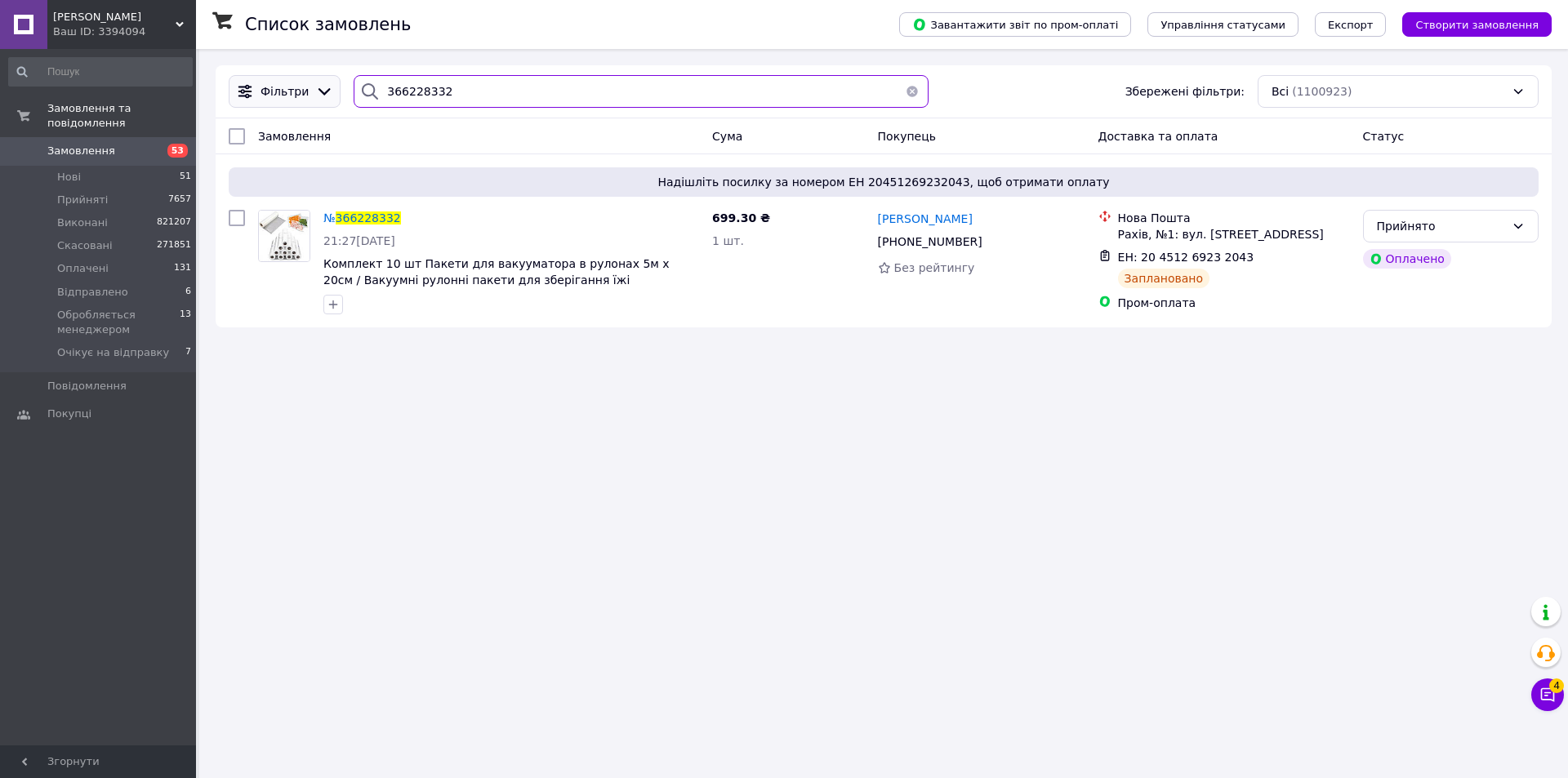
drag, startPoint x: 416, startPoint y: 96, endPoint x: 322, endPoint y: 105, distance: 94.4
click at [322, 105] on div "Фільтри 366228332 Збережені фільтри: Всі (1100923)" at bounding box center [883, 92] width 1323 height 32
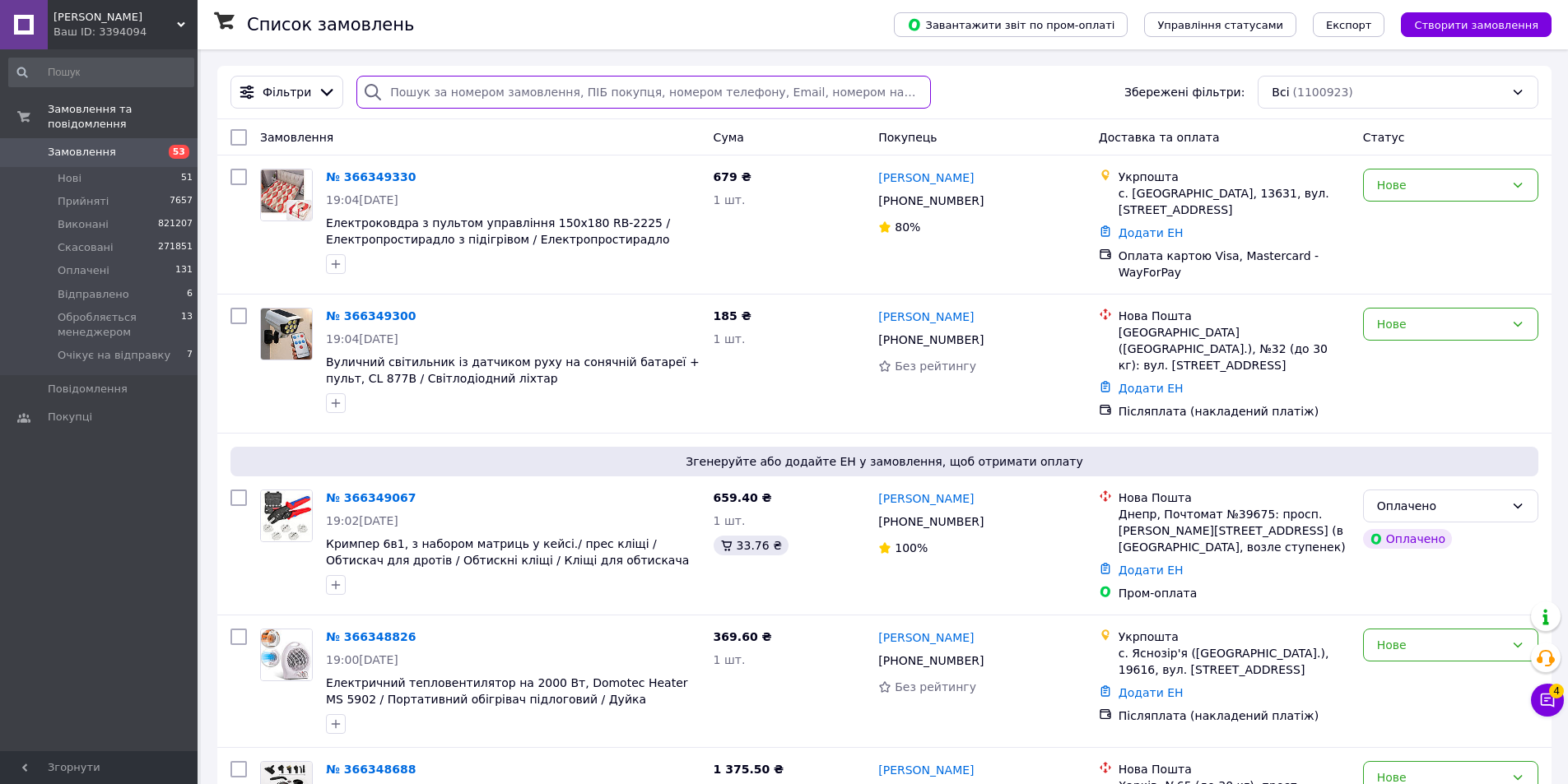
click at [476, 86] on input "search" at bounding box center [642, 92] width 573 height 33
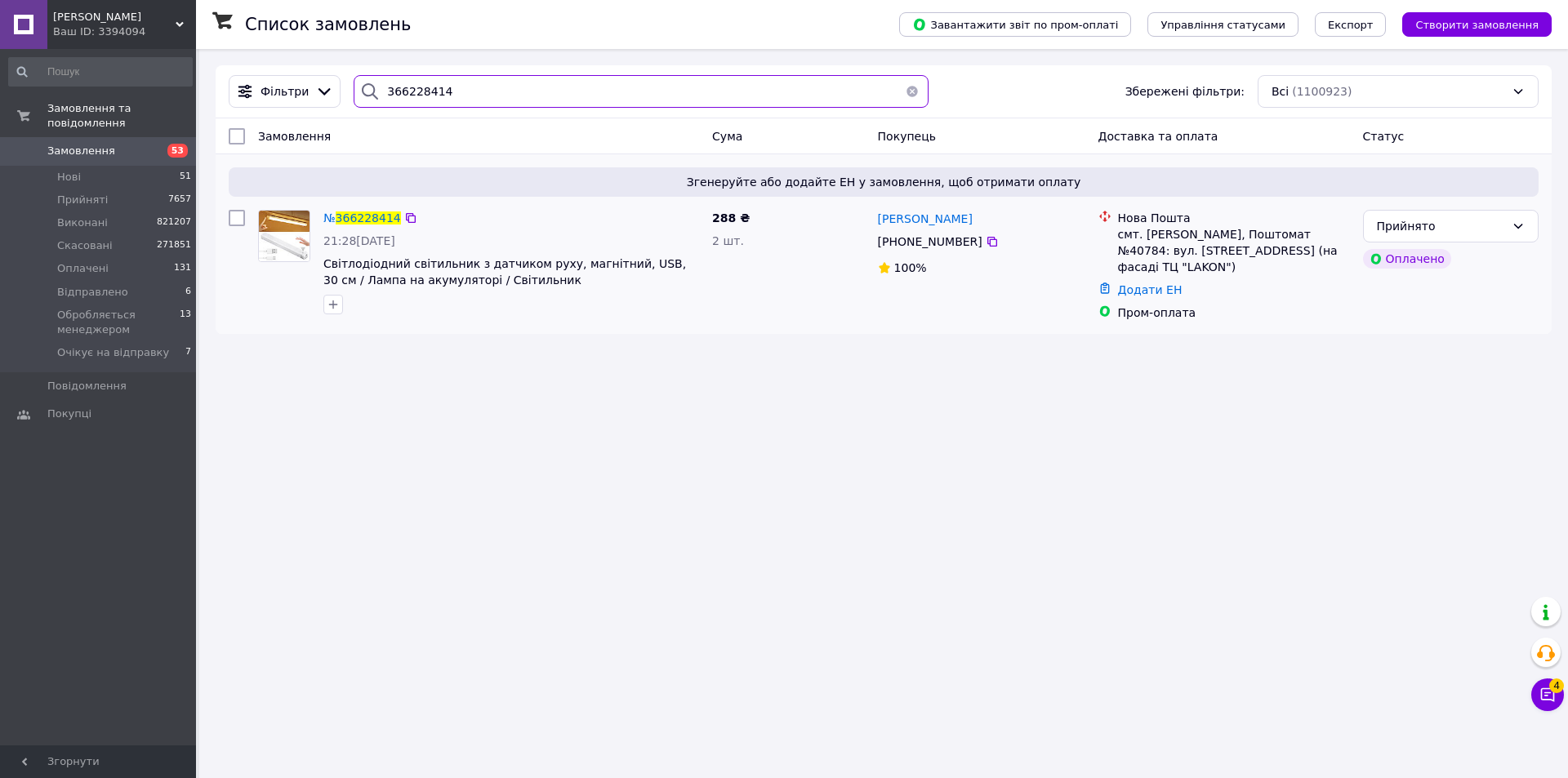
type input "366228414"
click at [288, 233] on img at bounding box center [284, 235] width 50 height 50
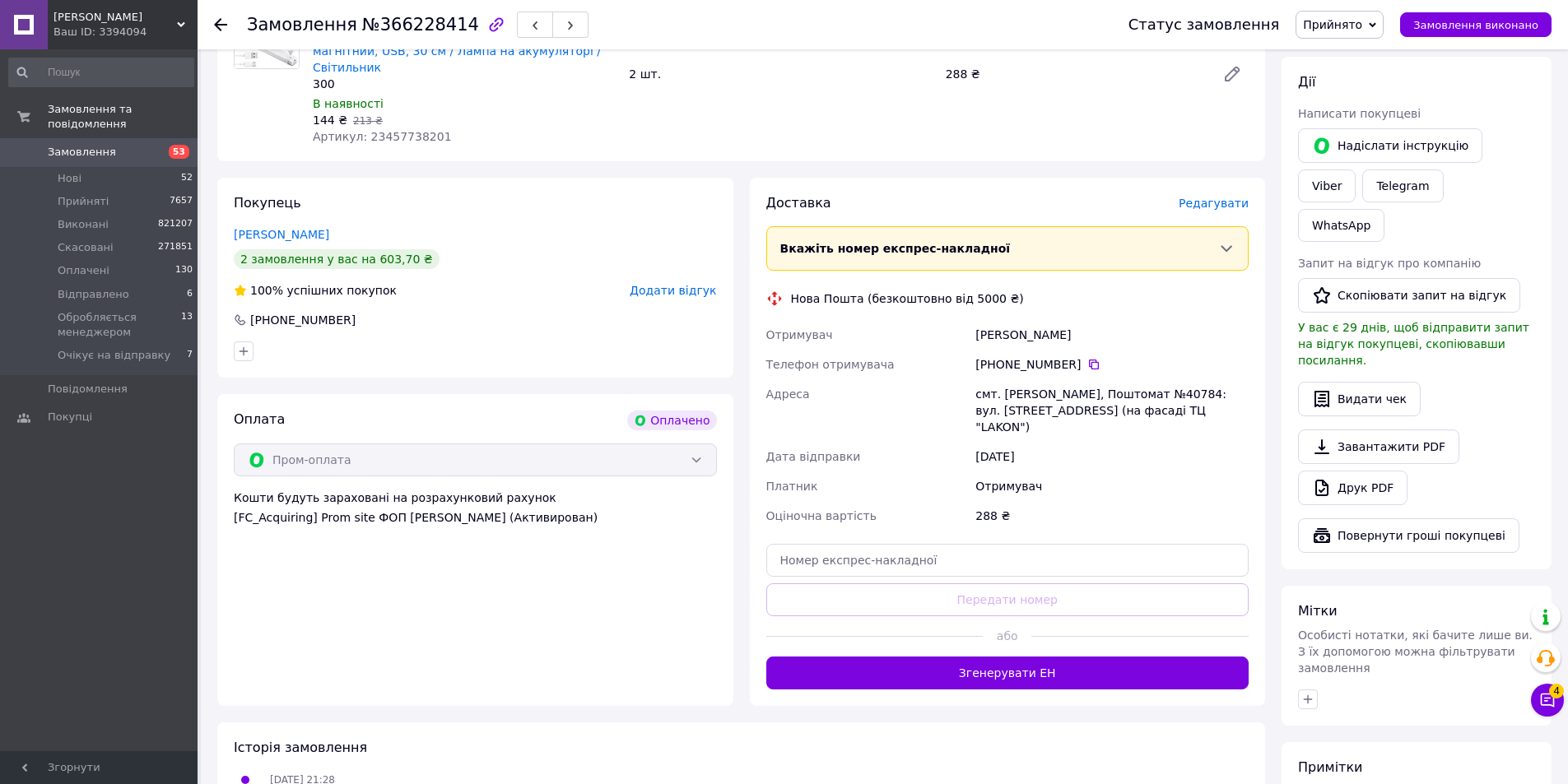
scroll to position [725, 0]
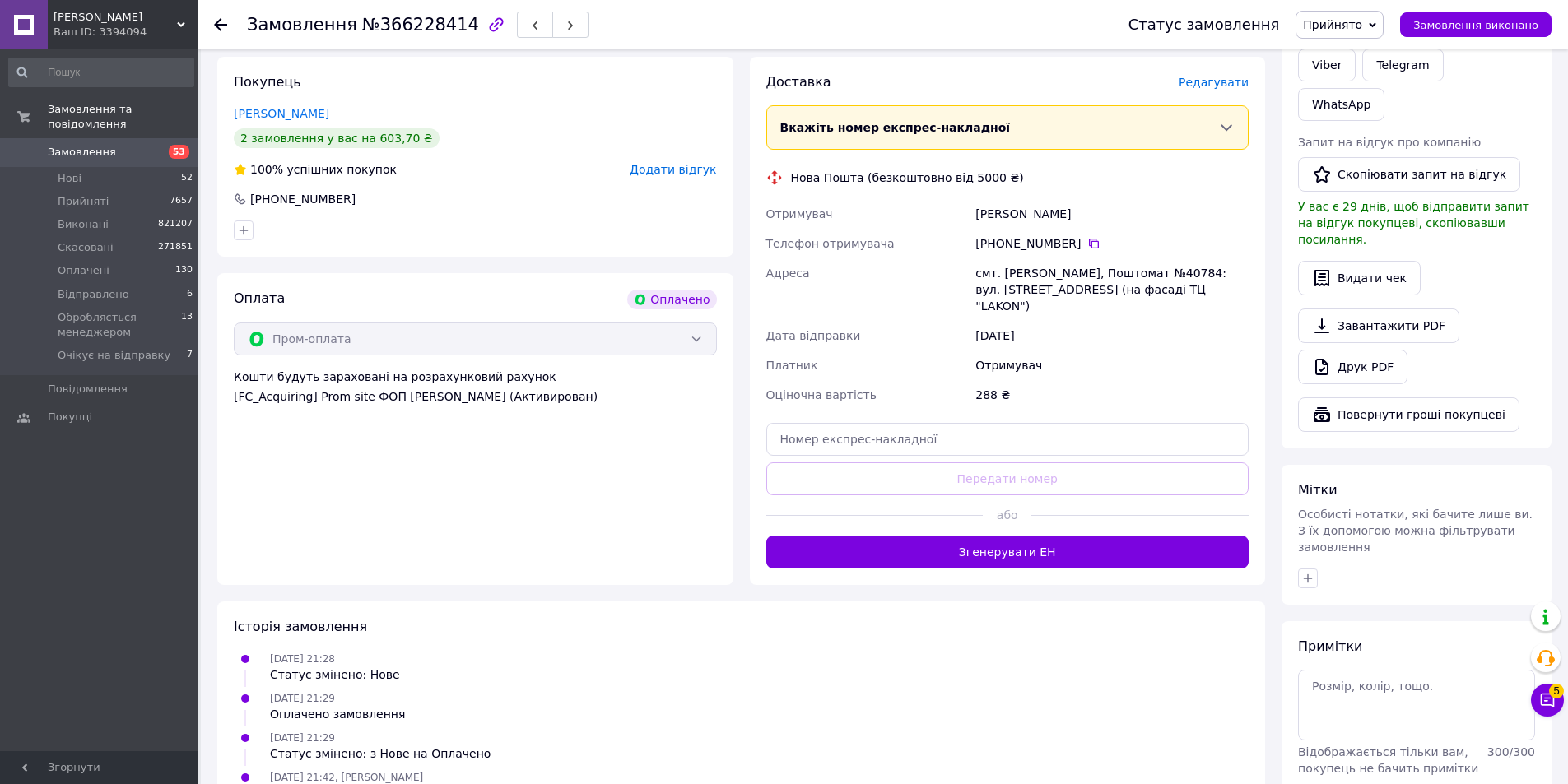
click at [174, 33] on div "Ваш ID: 3394094" at bounding box center [125, 32] width 144 height 14
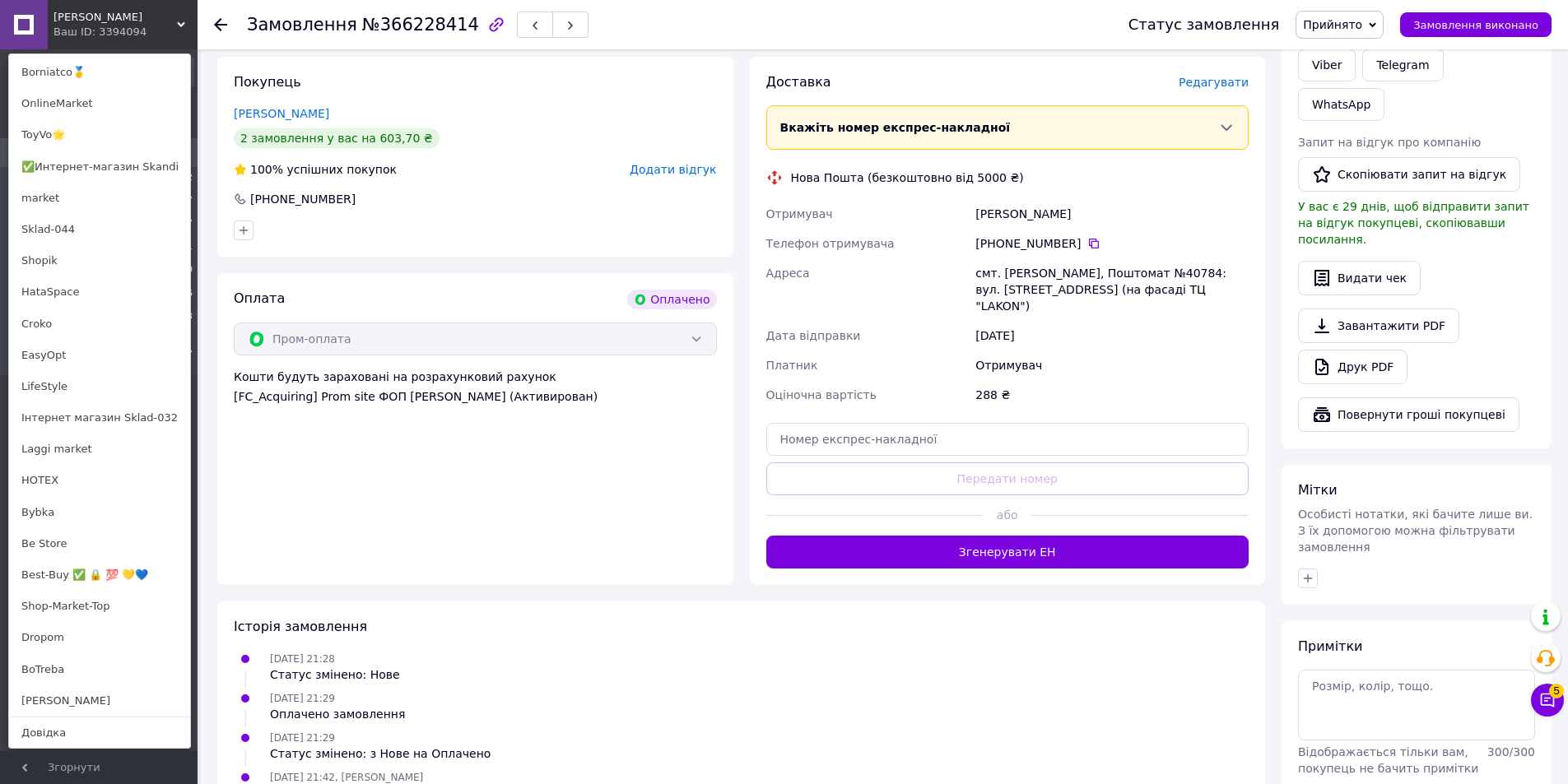
scroll to position [1019, 0]
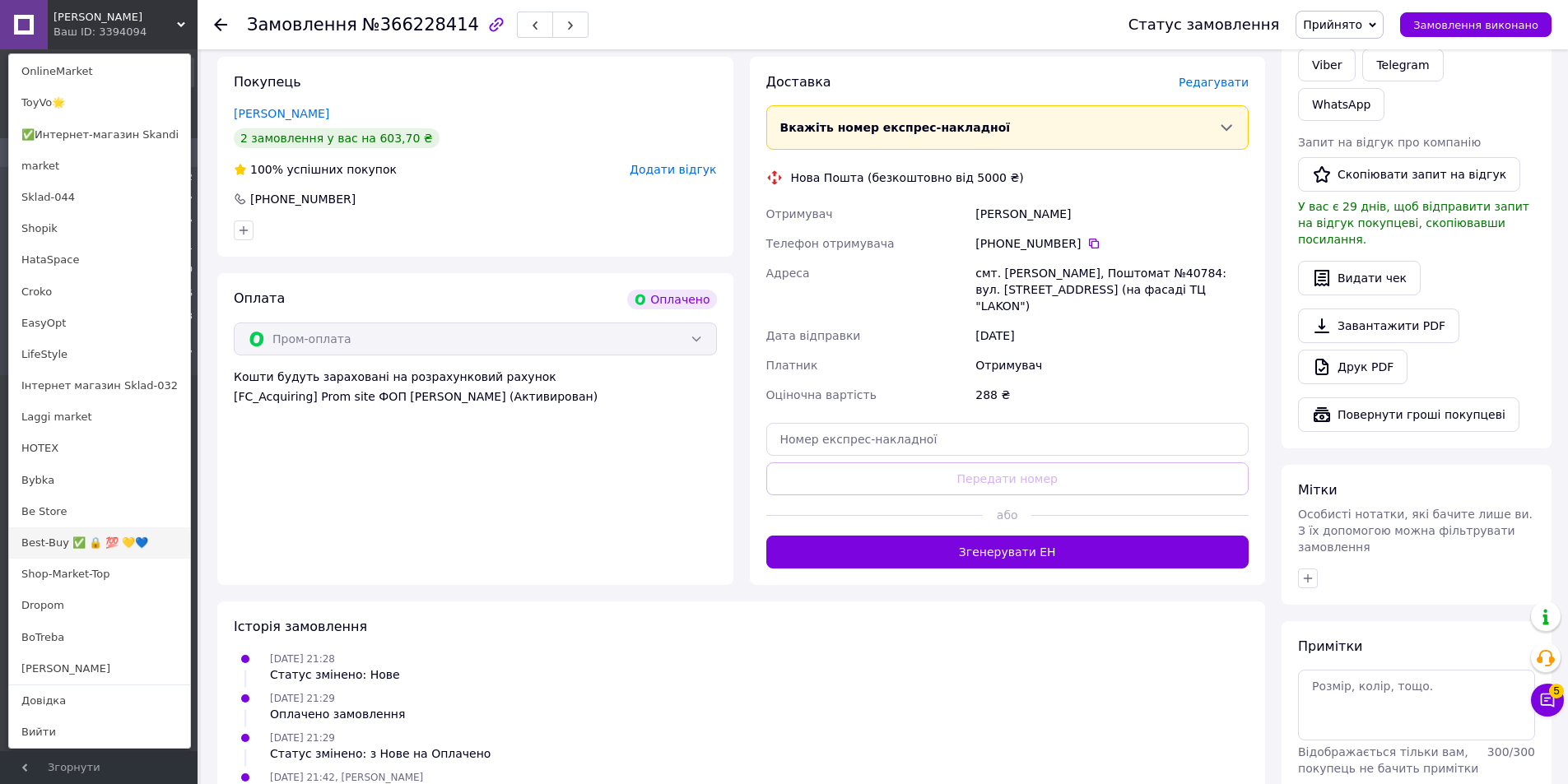
click at [87, 541] on link "Best-Buy ✅ 🔒 💯 💛💙" at bounding box center [100, 542] width 181 height 32
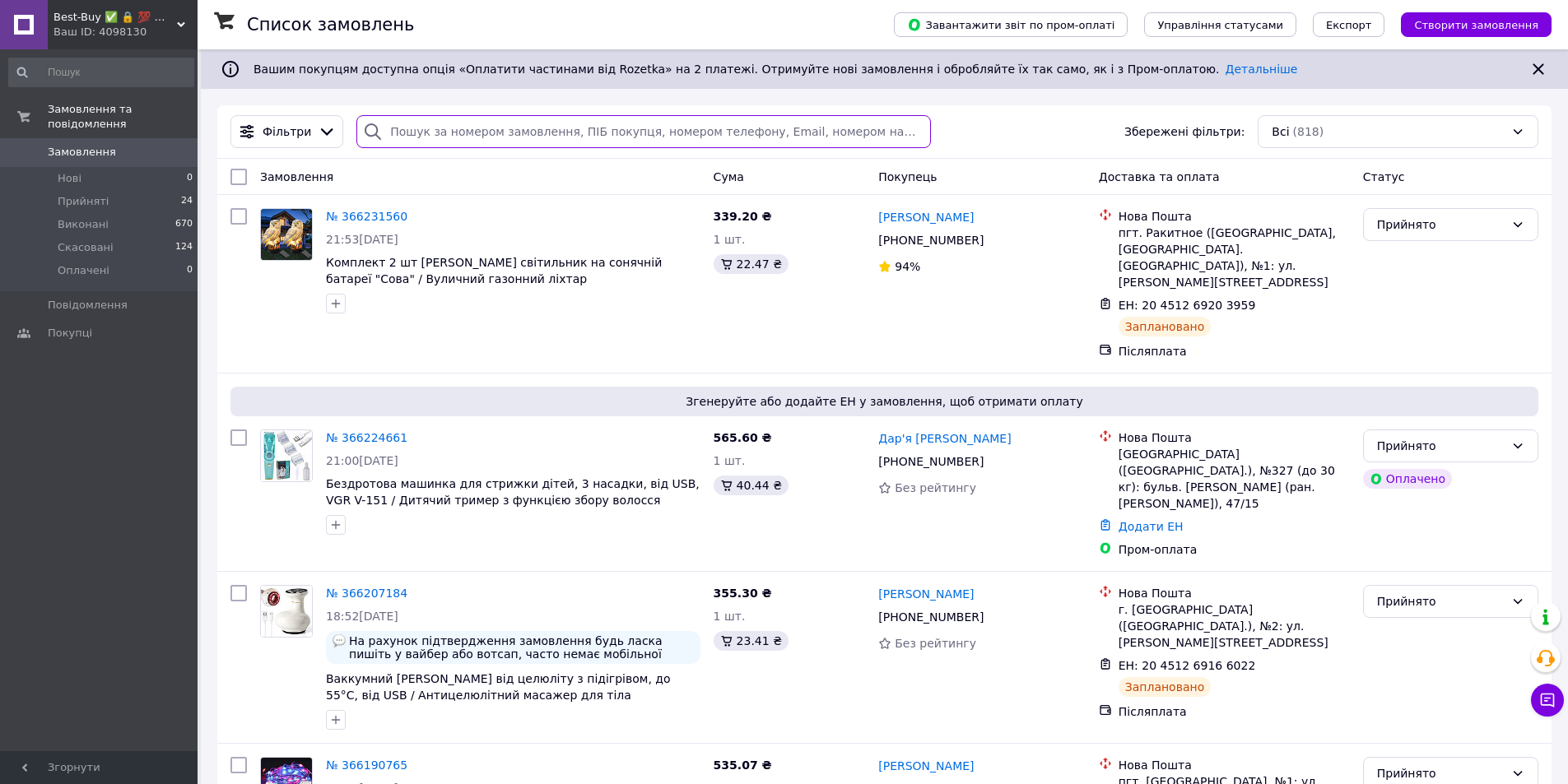
click at [453, 134] on input "search" at bounding box center [642, 131] width 573 height 33
paste input "366224661"
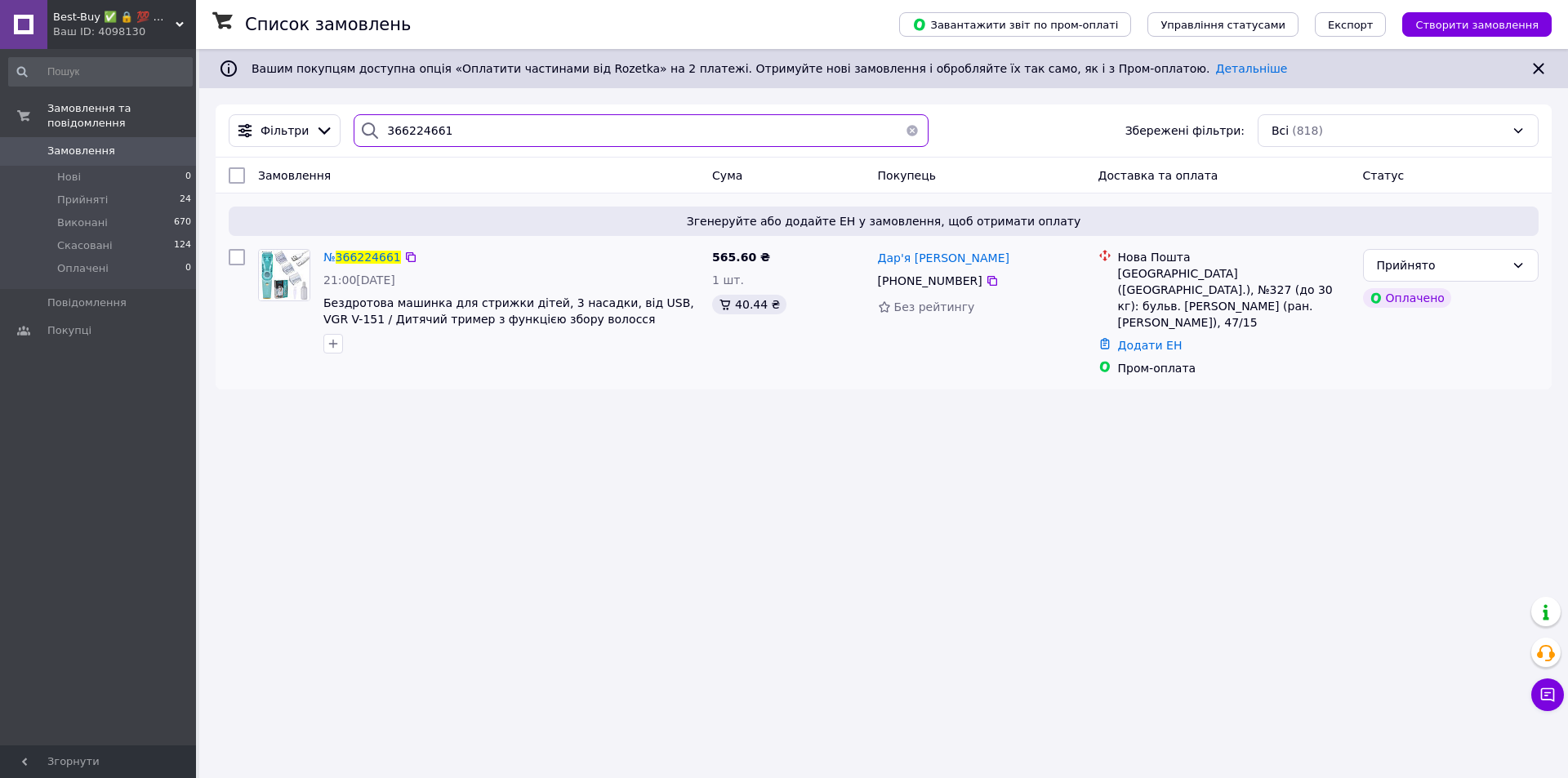
type input "366224661"
click at [288, 268] on img at bounding box center [284, 275] width 50 height 50
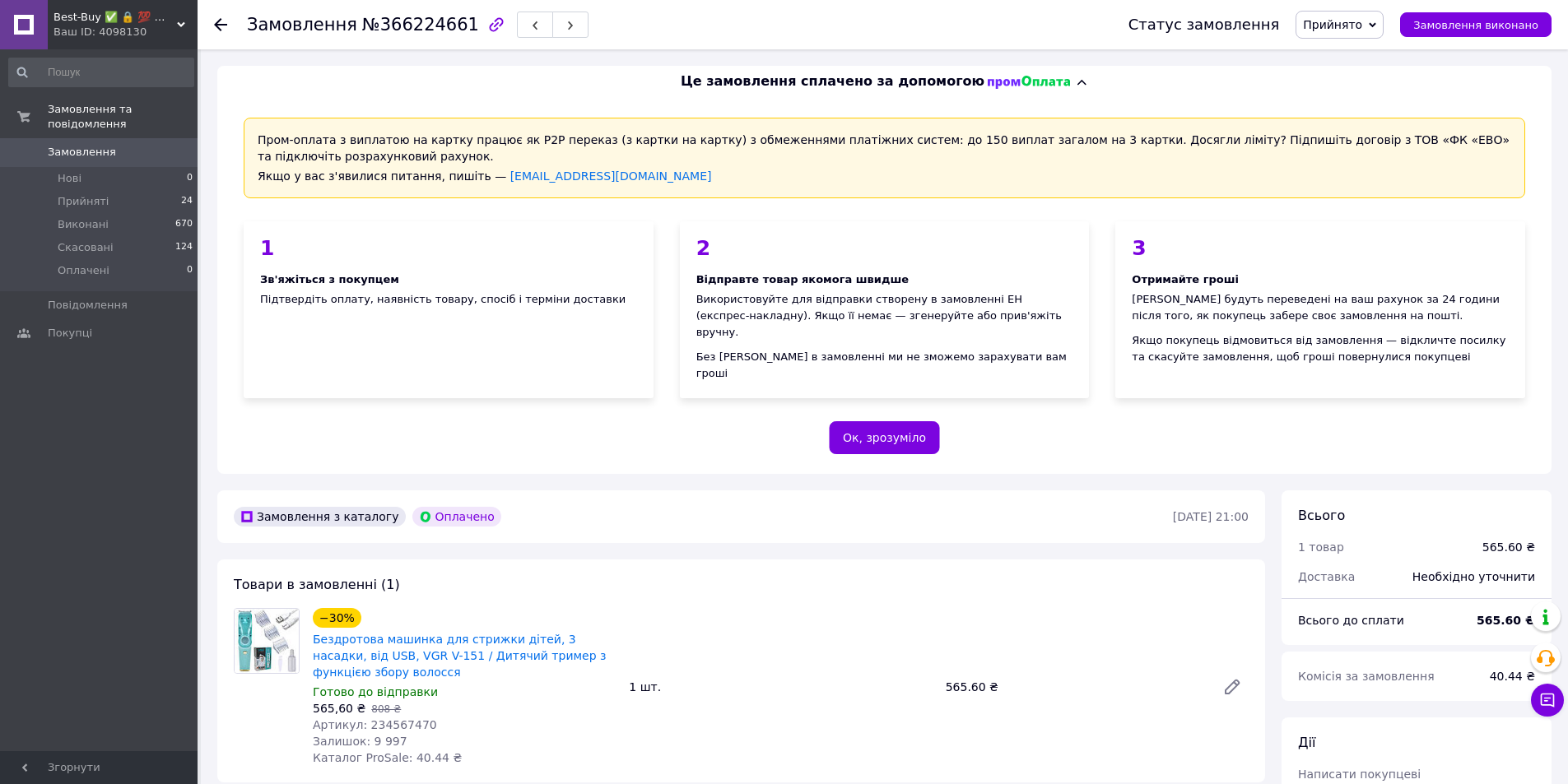
scroll to position [411, 0]
